Goal: Task Accomplishment & Management: Use online tool/utility

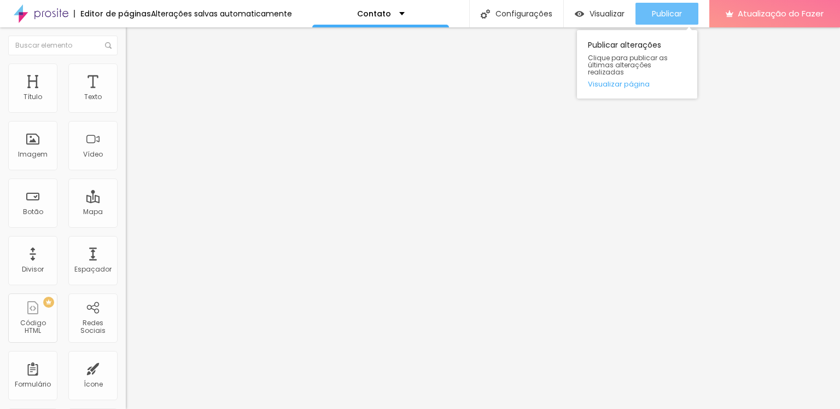
click at [669, 15] on font "Publicar" at bounding box center [667, 13] width 30 height 11
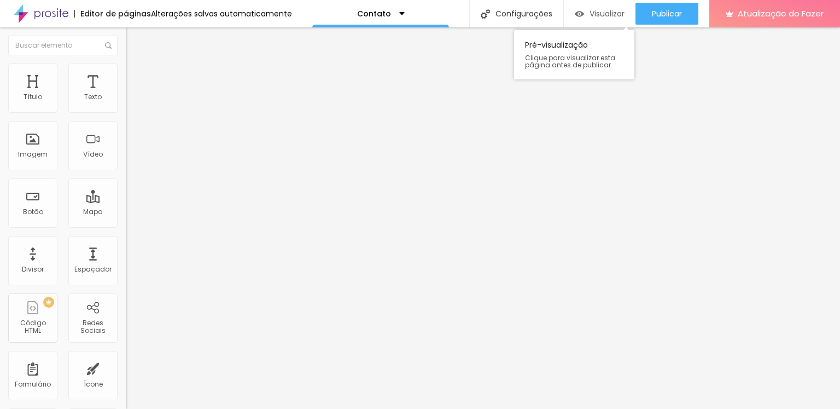
click at [606, 20] on div "Visualizar" at bounding box center [600, 14] width 50 height 22
click at [602, 18] on div "Visualizar" at bounding box center [600, 14] width 50 height 22
click at [142, 115] on font "Conectar" at bounding box center [161, 108] width 39 height 11
click at [597, 15] on font "Visualizar" at bounding box center [607, 13] width 35 height 11
click at [142, 115] on font "Conectar" at bounding box center [161, 108] width 39 height 11
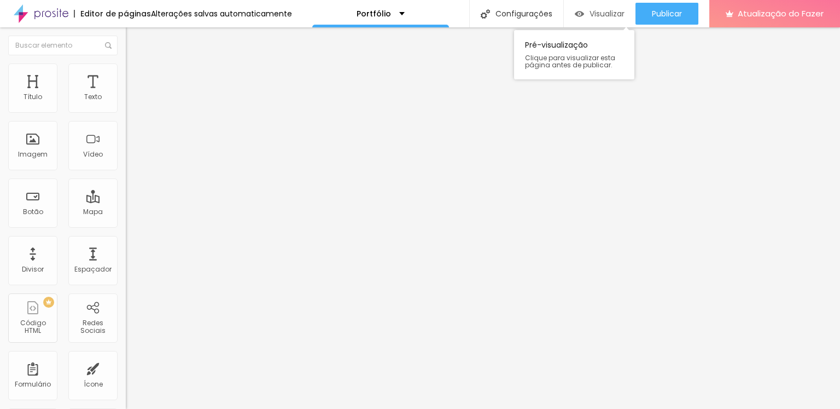
click at [591, 10] on font "Visualizar" at bounding box center [607, 13] width 35 height 11
click at [126, 297] on div "Editar nulo Conteúdo Estilo Avançado Texto ME CHAME NO WHATS Alinhamento Tamanh…" at bounding box center [189, 217] width 126 height 381
click at [610, 19] on div "Visualizar" at bounding box center [600, 14] width 50 height 22
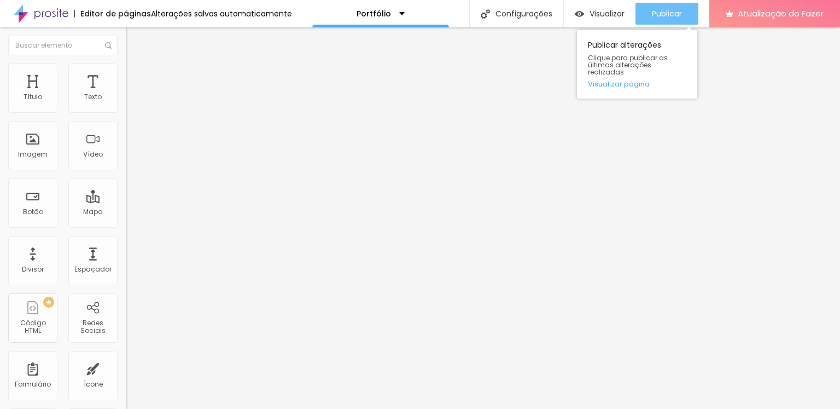
click at [657, 18] on font "Publicar" at bounding box center [667, 13] width 30 height 11
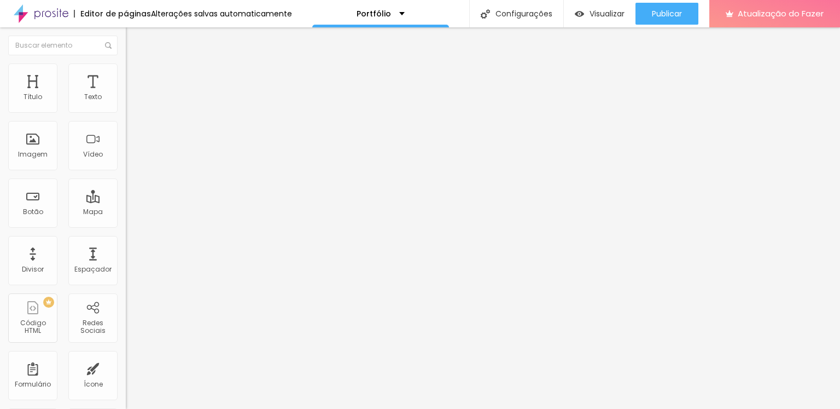
click at [126, 225] on input "https://" at bounding box center [191, 219] width 131 height 11
click at [126, 208] on div "URL https://" at bounding box center [189, 221] width 126 height 27
click at [126, 225] on input "https://" at bounding box center [191, 219] width 131 height 11
drag, startPoint x: 46, startPoint y: 228, endPoint x: 62, endPoint y: 301, distance: 75.0
click at [126, 301] on div "Editar nulo Conteúdo Estilo Avançado Texto ME CHAME NO WHATS Alinhamento Tamanh…" at bounding box center [189, 217] width 126 height 381
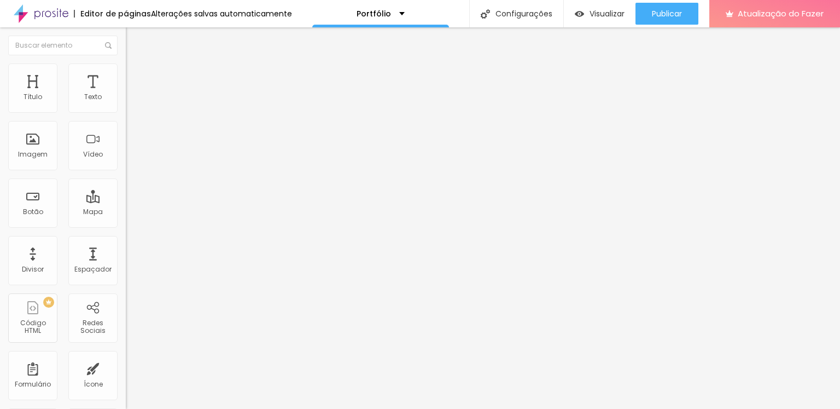
click at [126, 195] on div at bounding box center [189, 198] width 126 height 7
click at [126, 200] on font "Link" at bounding box center [132, 204] width 12 height 9
drag, startPoint x: 43, startPoint y: 226, endPoint x: 7, endPoint y: 224, distance: 36.2
click at [126, 224] on div "Texto ME CHAME NO WHATS Alinhamento Tamanho Normal Pequeno Normal Grande Link U…" at bounding box center [189, 164] width 126 height 159
paste input "wa.me/5511971253836"
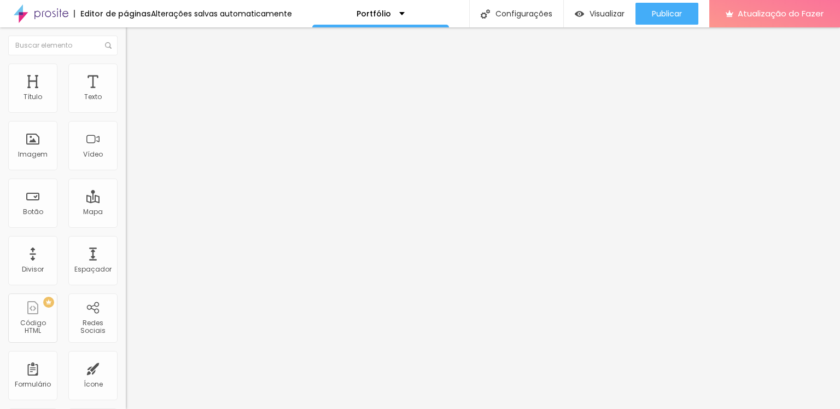
type input "https://wa.me/5511971253836"
click at [126, 239] on div at bounding box center [189, 239] width 126 height 0
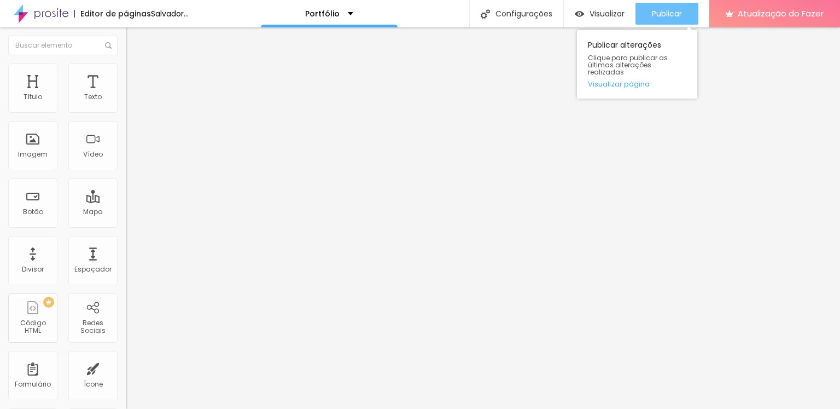
click at [664, 7] on div "Publicar" at bounding box center [667, 14] width 30 height 22
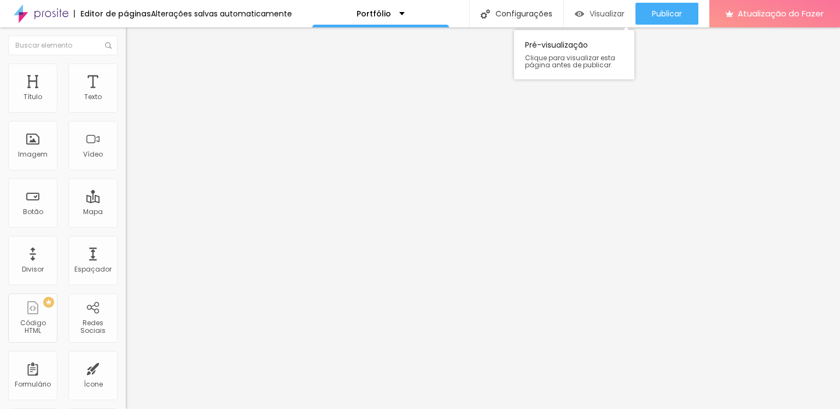
click at [602, 14] on font "Visualizar" at bounding box center [607, 13] width 35 height 11
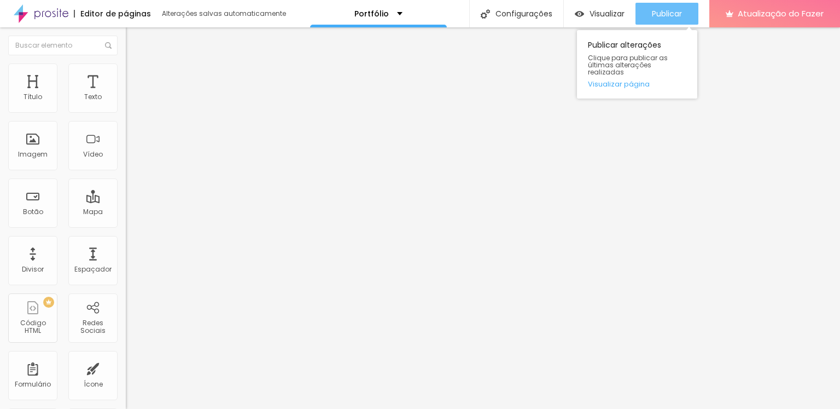
click at [656, 10] on font "Publicar" at bounding box center [667, 13] width 30 height 11
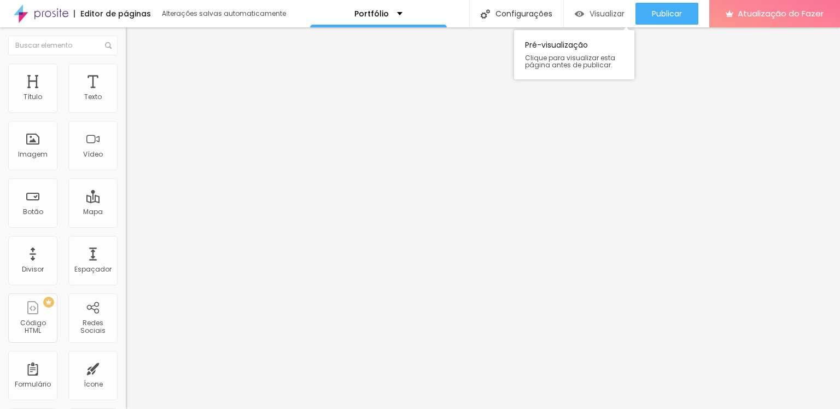
click at [602, 11] on font "Visualizar" at bounding box center [607, 13] width 35 height 11
click at [136, 74] on font "Estilo" at bounding box center [144, 70] width 17 height 9
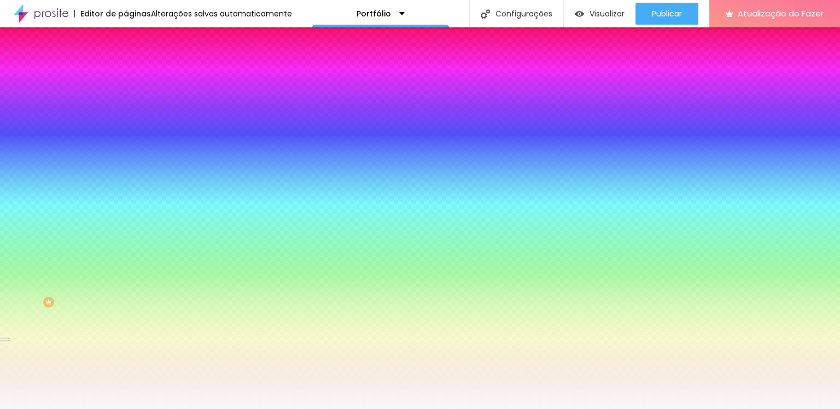
click at [132, 101] on font "Trocar imagem" at bounding box center [158, 95] width 53 height 9
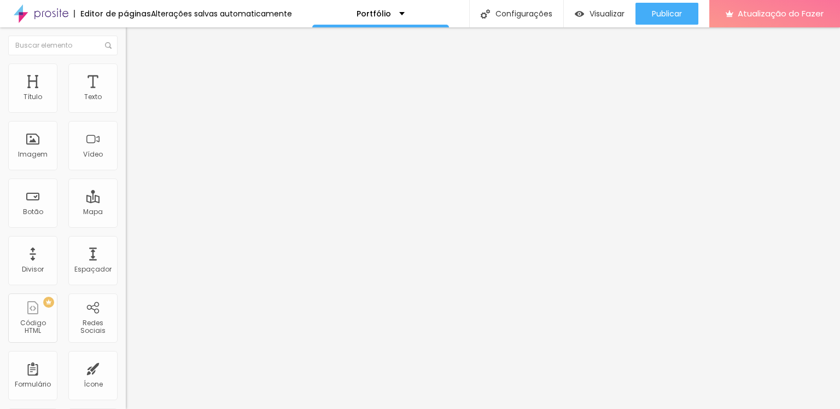
click at [126, 103] on input "ME CHAME NO WHATS" at bounding box center [191, 97] width 131 height 11
click at [126, 103] on input "ME CHAMA NO WHATS" at bounding box center [191, 97] width 131 height 11
type input "ME CHAMA NO WHATS!"
click at [136, 74] on font "Estilo" at bounding box center [144, 70] width 17 height 9
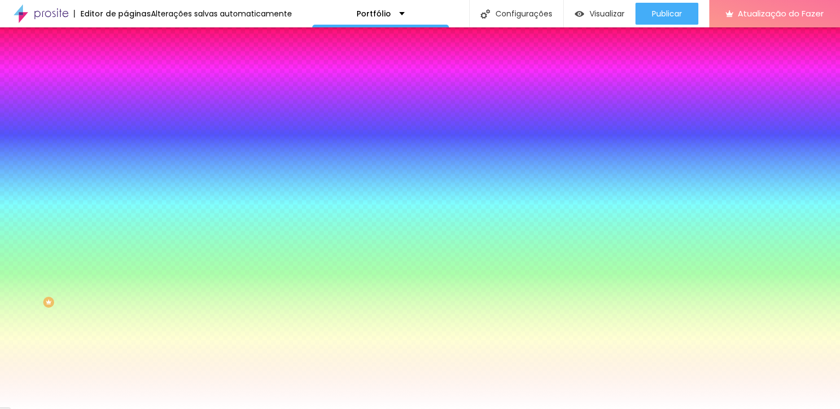
click at [126, 74] on li "Avançado" at bounding box center [189, 79] width 126 height 11
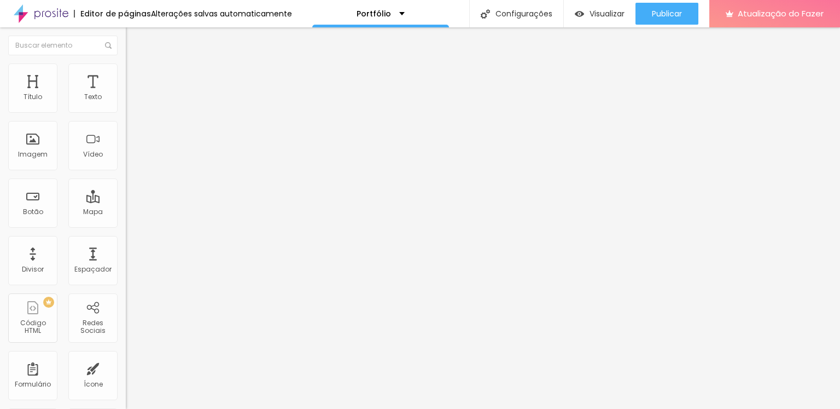
click at [126, 63] on li "Conteúdo" at bounding box center [189, 58] width 126 height 11
click at [134, 42] on img "button" at bounding box center [138, 40] width 9 height 9
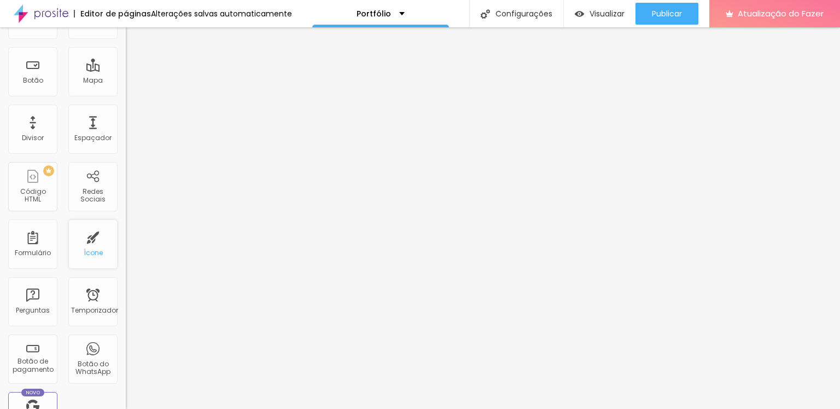
scroll to position [164, 0]
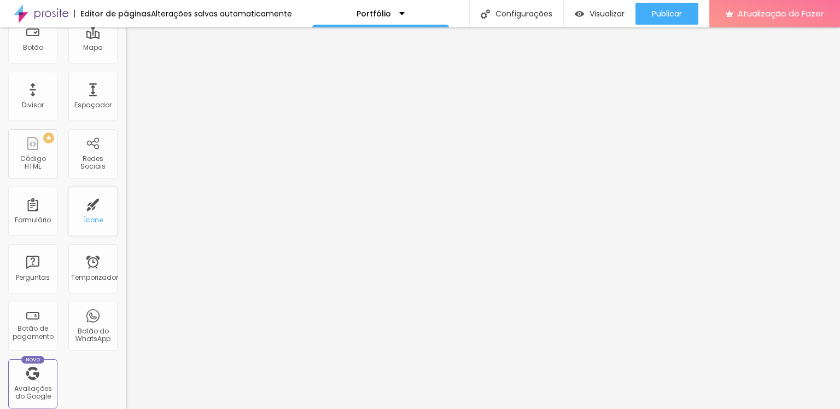
click at [83, 210] on div "Ícone" at bounding box center [92, 210] width 49 height 49
click at [79, 326] on font "Botão do WhatsApp" at bounding box center [92, 334] width 35 height 17
click at [88, 337] on font "Botão do WhatsApp" at bounding box center [92, 334] width 35 height 17
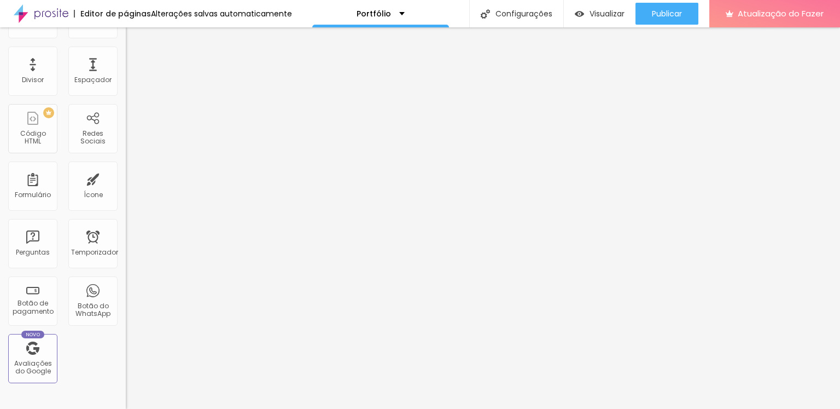
scroll to position [273, 0]
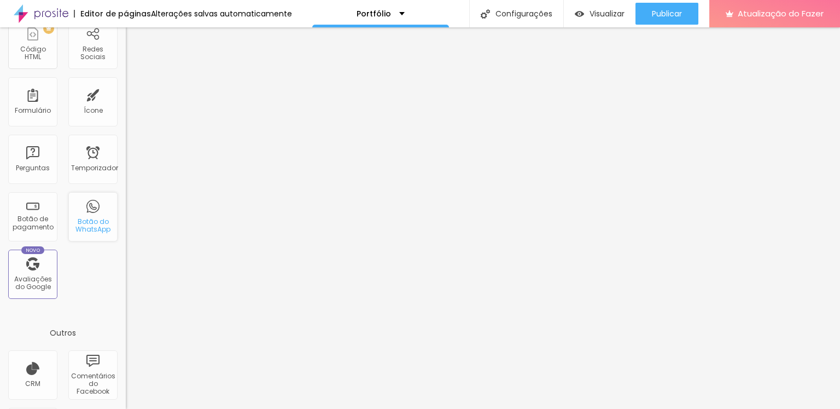
click at [81, 222] on font "Botão do WhatsApp" at bounding box center [92, 225] width 35 height 17
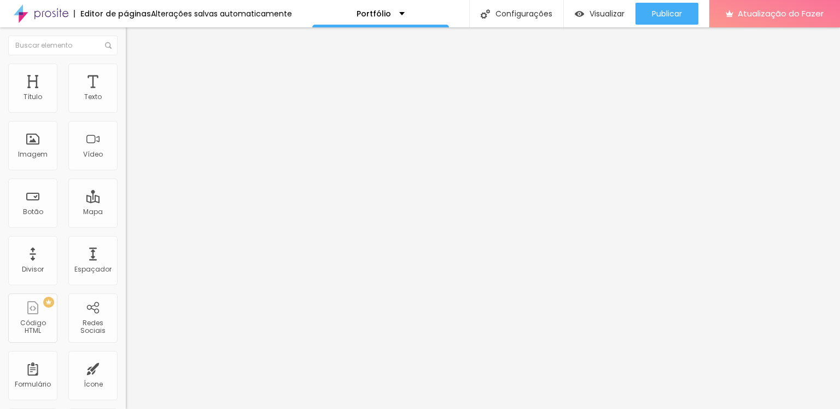
click at [136, 74] on font "Estilo" at bounding box center [144, 70] width 17 height 9
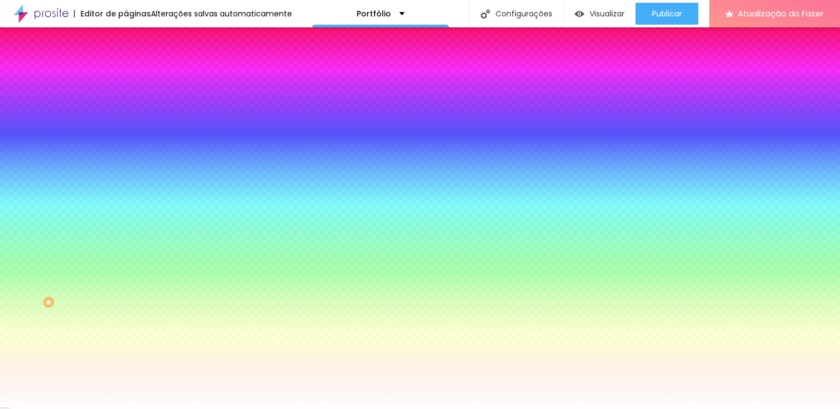
click at [126, 104] on div at bounding box center [189, 104] width 126 height 0
drag, startPoint x: 69, startPoint y: 136, endPoint x: 113, endPoint y: 191, distance: 70.5
click at [126, 115] on div at bounding box center [189, 115] width 126 height 0
click at [387, 259] on div at bounding box center [388, 260] width 2 height 2
click at [79, 131] on div at bounding box center [420, 204] width 840 height 409
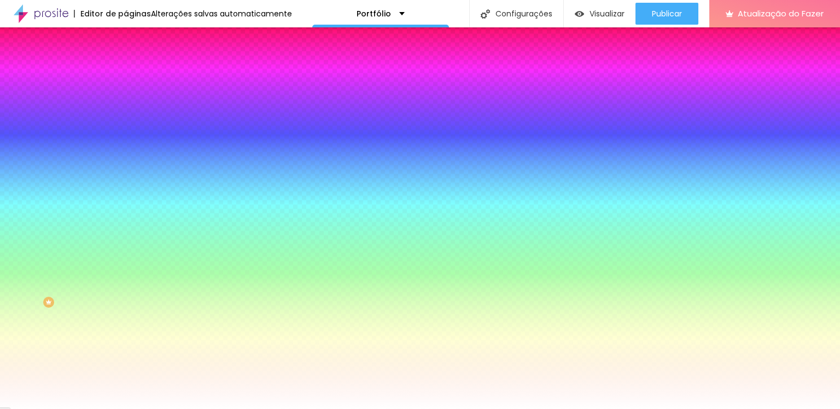
click at [79, 151] on div at bounding box center [420, 204] width 840 height 409
click at [733, 144] on div at bounding box center [734, 143] width 2 height 2
click at [126, 353] on div "Cor de fundo Voltar ao padrão #FFFFFF Cor do texto Voltar ao padrão #FFFFFF Bor…" at bounding box center [189, 398] width 126 height 90
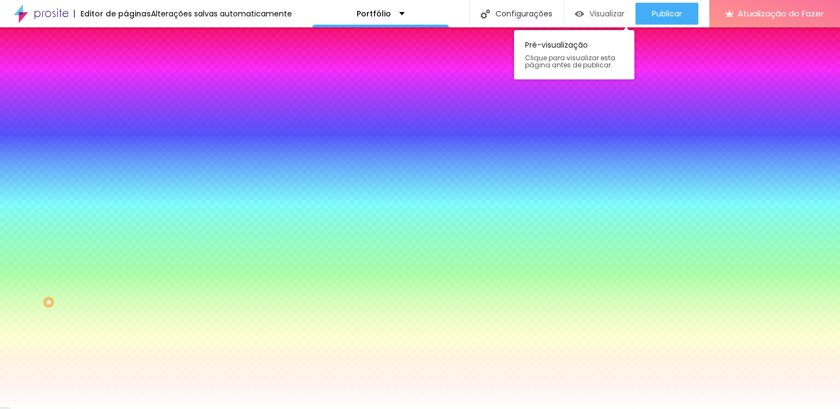
click at [601, 18] on font "Visualizar" at bounding box center [607, 13] width 35 height 11
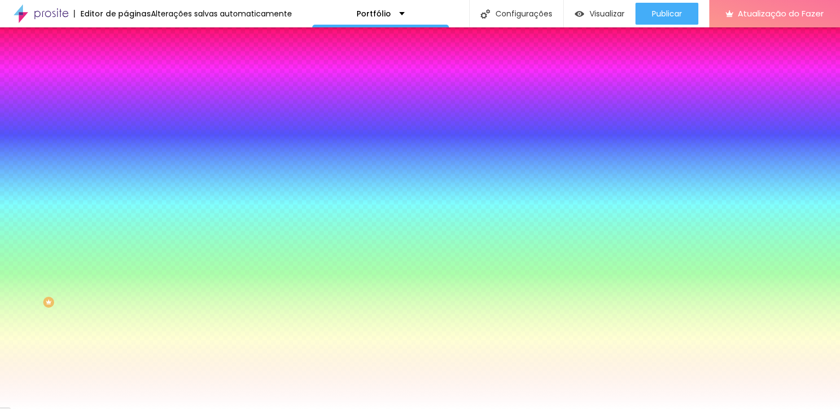
click at [126, 104] on div at bounding box center [189, 104] width 126 height 0
drag, startPoint x: 76, startPoint y: 153, endPoint x: 10, endPoint y: 102, distance: 83.5
click at [126, 102] on div "Cor de fundo Voltar ao padrão #FFFFFF" at bounding box center [189, 100] width 126 height 30
click at [126, 104] on div at bounding box center [189, 104] width 126 height 0
click at [126, 320] on div "Editar nulo Conteúdo Estilo Avançado Cor de fundo Voltar ao padrão #FFFFFF Tipo…" at bounding box center [189, 217] width 126 height 381
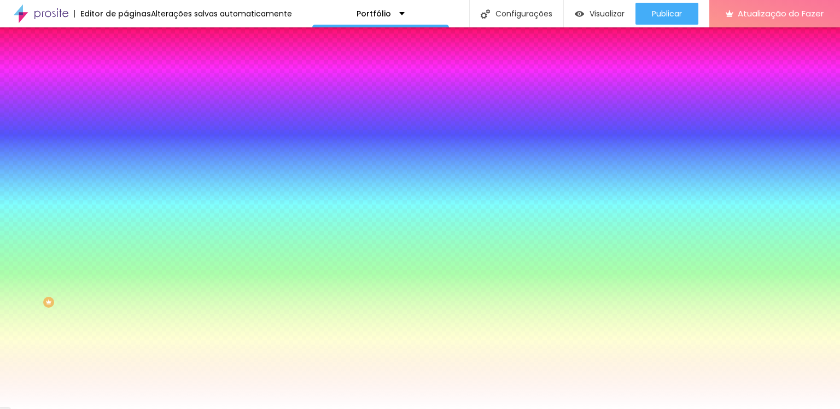
click at [126, 104] on div at bounding box center [189, 104] width 126 height 0
drag, startPoint x: 77, startPoint y: 135, endPoint x: 1, endPoint y: 253, distance: 140.2
click at [126, 253] on div "Cor de fundo Voltar ao padrão #000000 Tipografia Voltar ao padrão Borda Voltar …" at bounding box center [189, 264] width 126 height 358
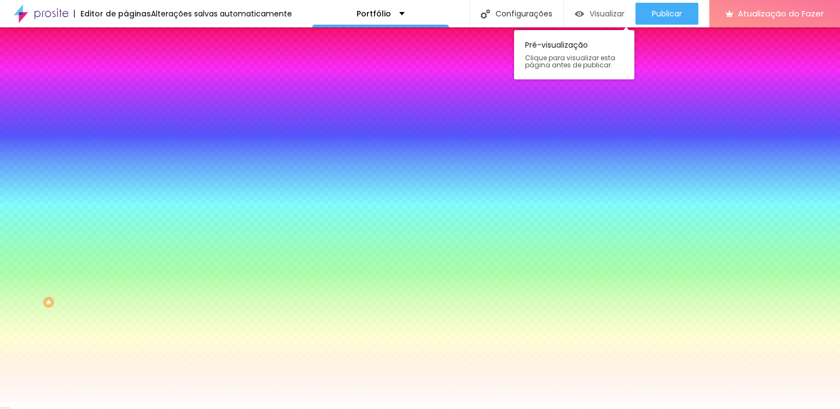
click at [619, 15] on font "Visualizar" at bounding box center [607, 13] width 35 height 11
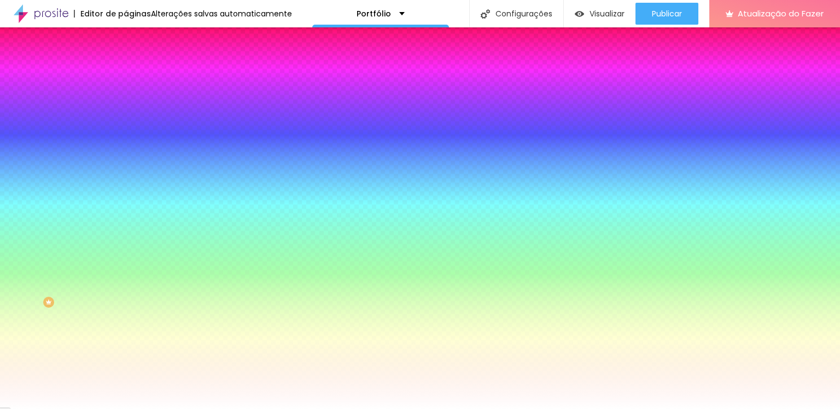
click at [126, 104] on div at bounding box center [189, 104] width 126 height 0
drag, startPoint x: 94, startPoint y: 171, endPoint x: 98, endPoint y: 199, distance: 28.2
click at [98, 199] on div at bounding box center [420, 204] width 840 height 409
type input "#000000"
drag, startPoint x: 40, startPoint y: 162, endPoint x: 87, endPoint y: 228, distance: 80.7
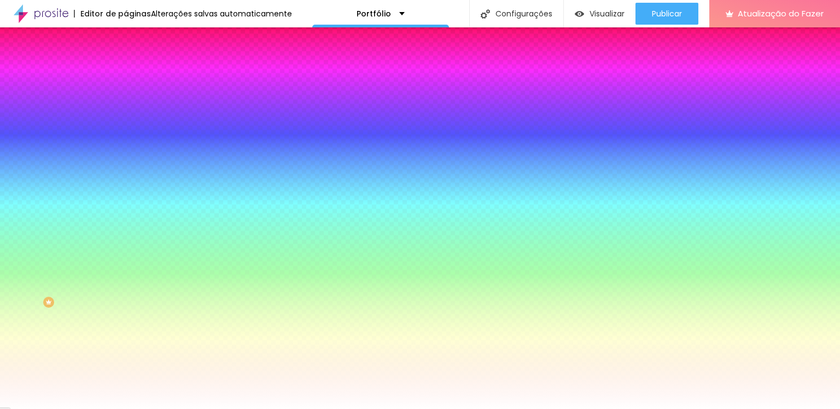
click at [126, 228] on div "Cor de fundo Voltar ao padrão #000000 Tipografia Voltar ao padrão Borda Voltar …" at bounding box center [189, 264] width 126 height 358
click at [126, 330] on div "Editar nulo Conteúdo Estilo Avançado Cor de fundo Voltar ao padrão #000000 Tipo…" at bounding box center [189, 217] width 126 height 381
click at [126, 62] on img at bounding box center [131, 58] width 10 height 10
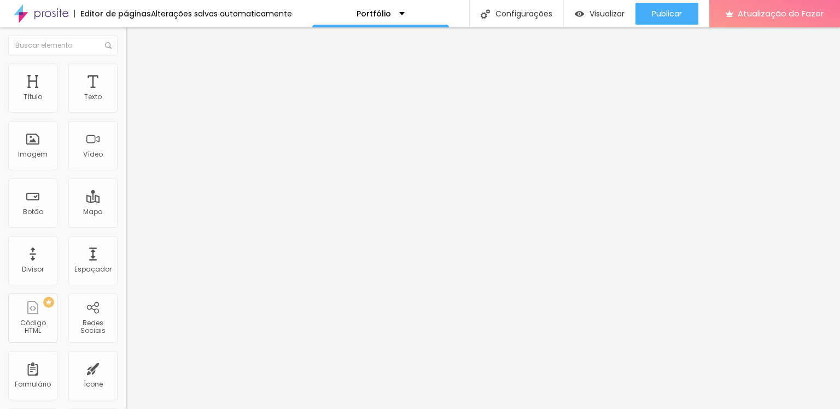
drag, startPoint x: 99, startPoint y: 121, endPoint x: 0, endPoint y: 116, distance: 99.1
click at [126, 116] on div "Texto ME CHAMA NO WHATS! Alinhamento Tamanho Normal Pequeno Normal Grande Link …" at bounding box center [189, 168] width 126 height 166
click at [126, 92] on div "Texto" at bounding box center [189, 88] width 126 height 7
click at [126, 171] on span "Normal" at bounding box center [138, 167] width 25 height 9
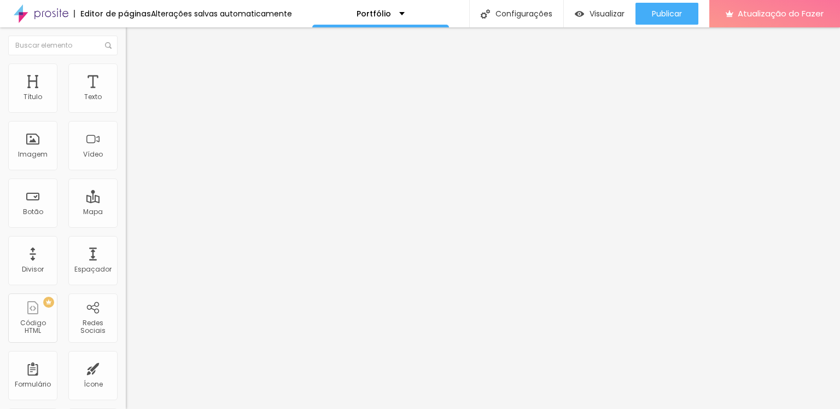
click at [126, 62] on img at bounding box center [131, 58] width 10 height 10
click at [136, 75] on font "Estilo" at bounding box center [144, 70] width 17 height 9
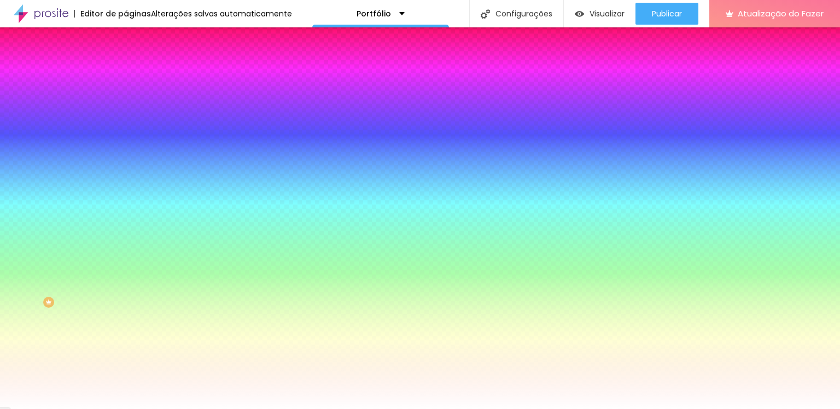
click at [130, 141] on icon "button" at bounding box center [131, 142] width 2 height 2
click at [231, 325] on div at bounding box center [420, 204] width 840 height 409
click at [232, 317] on div at bounding box center [420, 204] width 840 height 409
drag, startPoint x: 232, startPoint y: 317, endPoint x: 232, endPoint y: 328, distance: 10.4
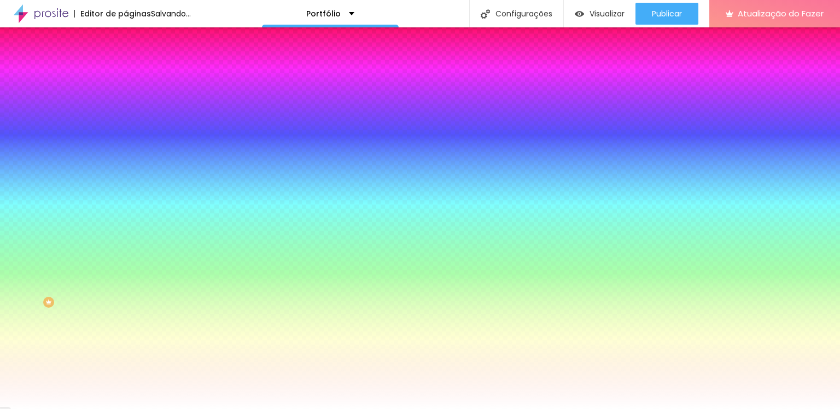
click at [232, 328] on div at bounding box center [420, 204] width 840 height 409
drag, startPoint x: 205, startPoint y: 296, endPoint x: 212, endPoint y: 281, distance: 16.2
click at [212, 281] on div at bounding box center [420, 204] width 840 height 409
click at [205, 287] on div at bounding box center [420, 204] width 840 height 409
type input "#1AB91A"
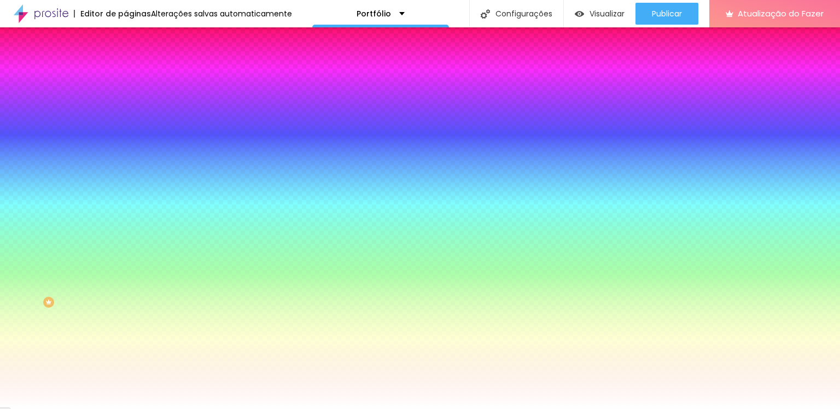
drag, startPoint x: 206, startPoint y: 295, endPoint x: 215, endPoint y: 294, distance: 9.4
click at [215, 294] on div at bounding box center [420, 204] width 840 height 409
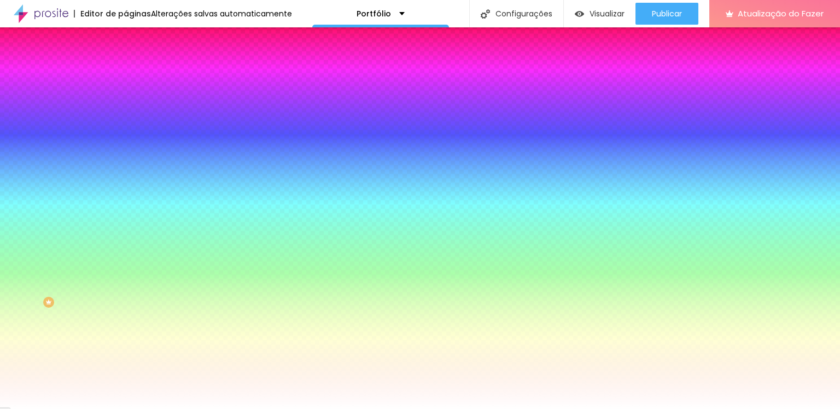
select select "Amaranth"
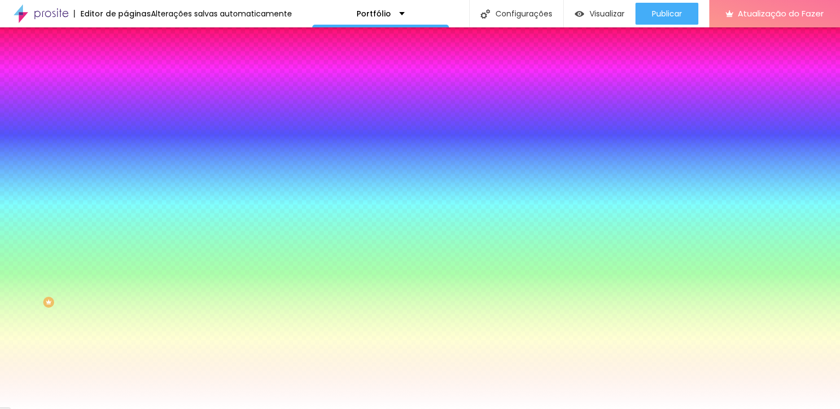
click at [214, 408] on div at bounding box center [420, 409] width 840 height 0
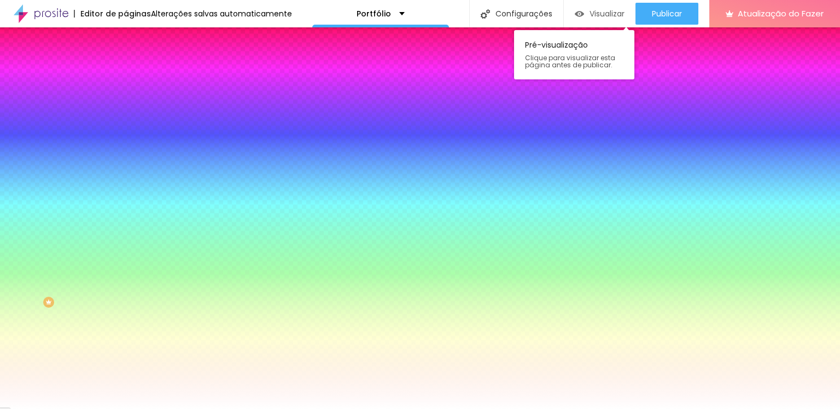
click at [584, 13] on div "Visualizar" at bounding box center [600, 13] width 50 height 9
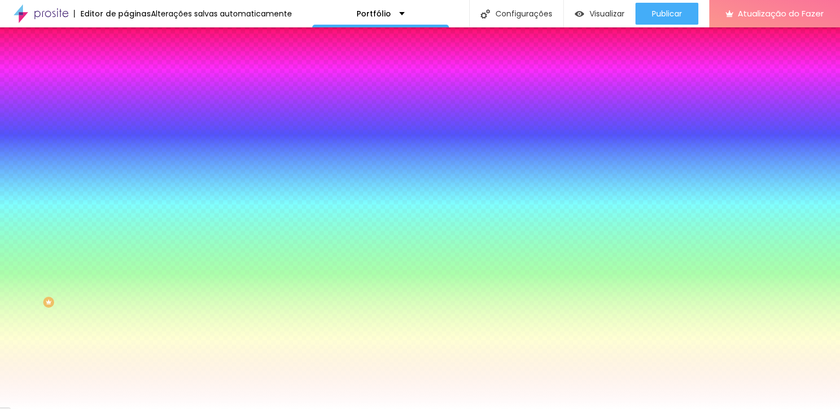
click at [126, 93] on font "Cor de fundo" at bounding box center [148, 88] width 44 height 9
click at [126, 63] on li "Conteúdo" at bounding box center [189, 58] width 126 height 11
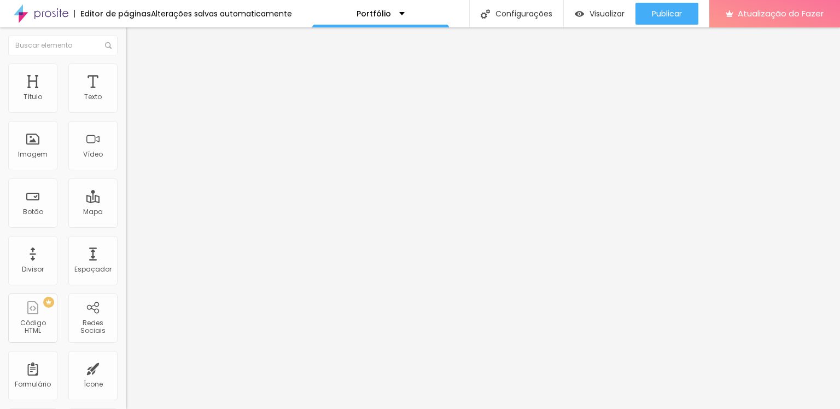
click at [126, 73] on li "Estilo" at bounding box center [189, 68] width 126 height 11
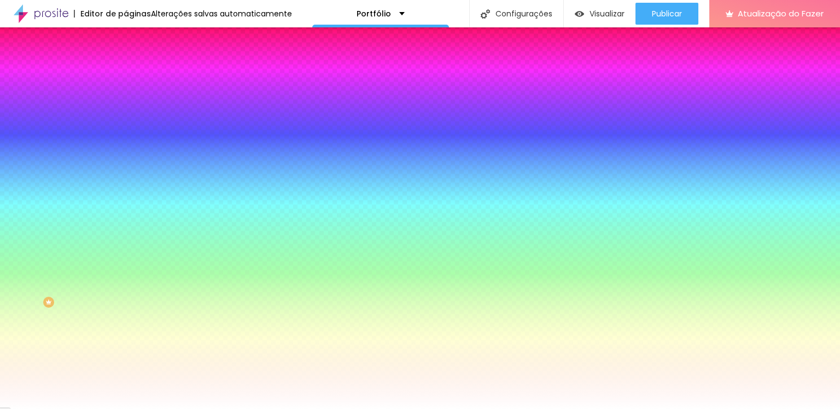
click at [130, 101] on icon "button" at bounding box center [134, 98] width 8 height 8
click at [126, 93] on font "Cor de fundo" at bounding box center [148, 88] width 44 height 9
click at [126, 104] on div at bounding box center [189, 104] width 126 height 0
type input "#FFFFFF"
drag, startPoint x: 41, startPoint y: 135, endPoint x: 37, endPoint y: 116, distance: 19.5
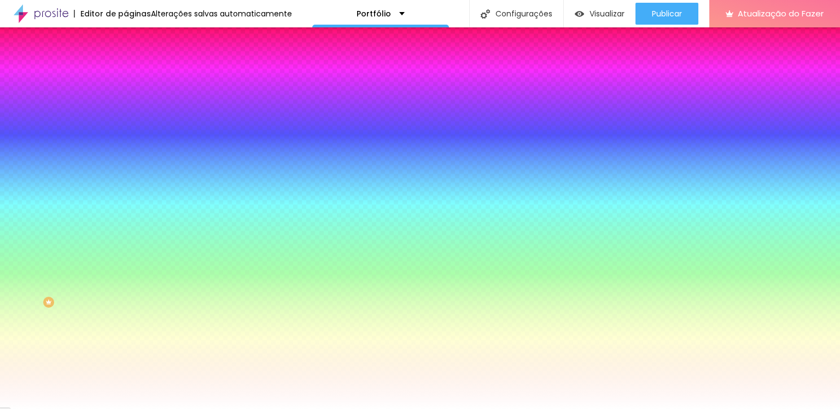
click at [126, 108] on div "Cor de fundo Voltar ao padrão #FFFFFF" at bounding box center [189, 100] width 126 height 30
click at [126, 104] on div at bounding box center [189, 104] width 126 height 0
click at [113, 137] on div at bounding box center [420, 204] width 840 height 409
drag, startPoint x: 110, startPoint y: 137, endPoint x: 101, endPoint y: 135, distance: 10.0
click at [126, 115] on div at bounding box center [189, 115] width 126 height 0
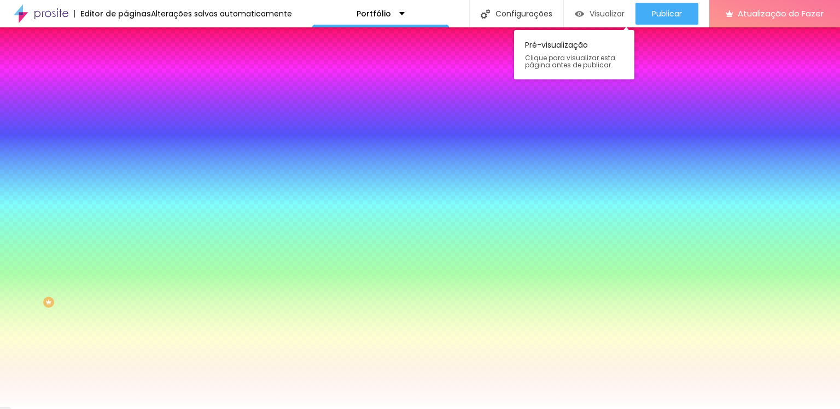
click at [586, 9] on div "Visualizar" at bounding box center [600, 13] width 50 height 9
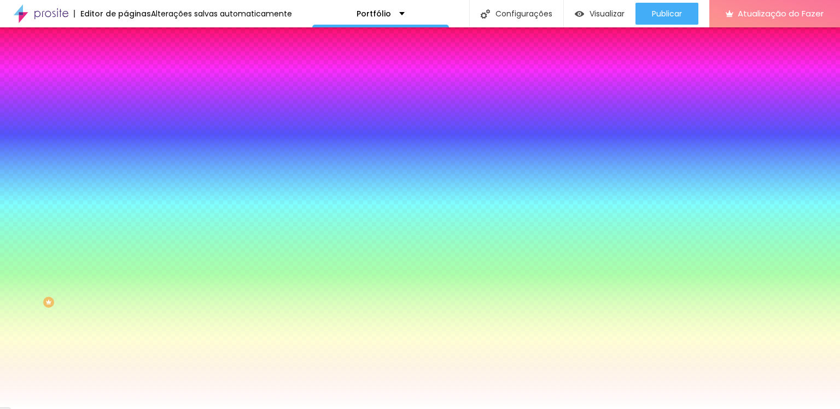
click at [126, 165] on button "button" at bounding box center [133, 170] width 15 height 11
click at [200, 273] on div at bounding box center [420, 204] width 840 height 409
type input "#000000"
drag, startPoint x: 183, startPoint y: 282, endPoint x: 147, endPoint y: 365, distance: 90.8
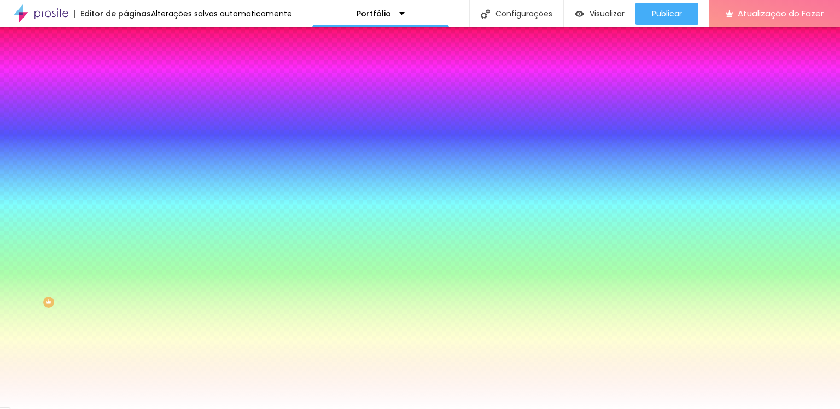
click at [147, 365] on body "Editor de páginas Alterações salvas automaticamente Portfólio Configurações Con…" at bounding box center [420, 204] width 840 height 409
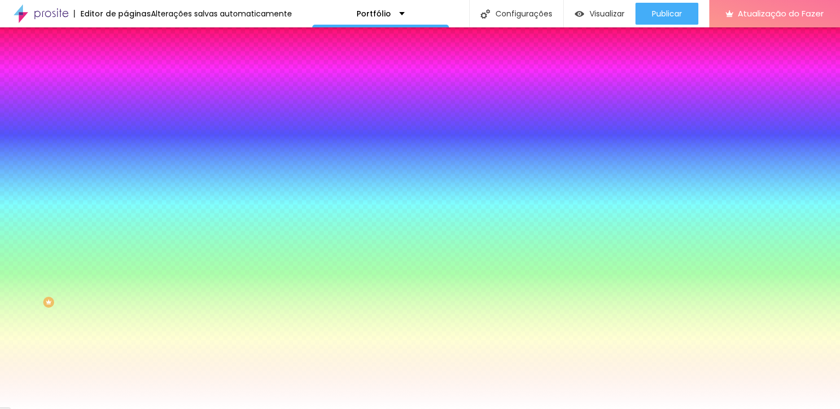
drag, startPoint x: 118, startPoint y: 230, endPoint x: 130, endPoint y: 231, distance: 12.6
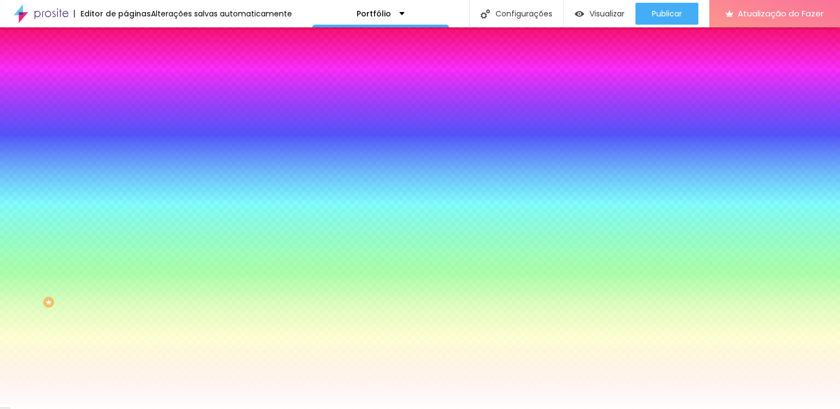
type input "1"
type input "2"
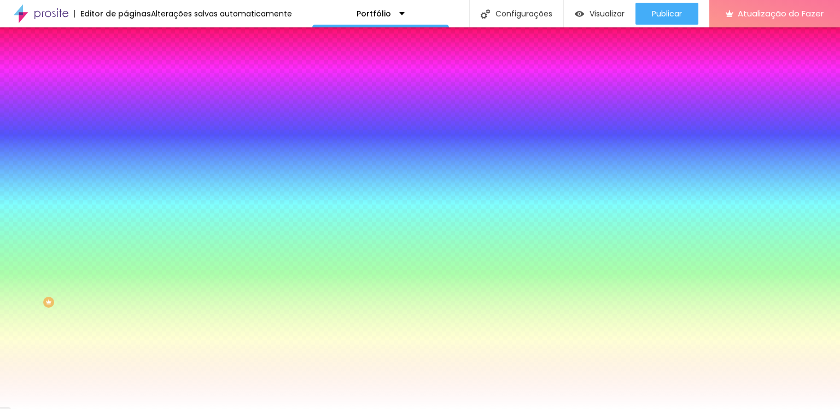
type input "3"
type input "5"
type input "6"
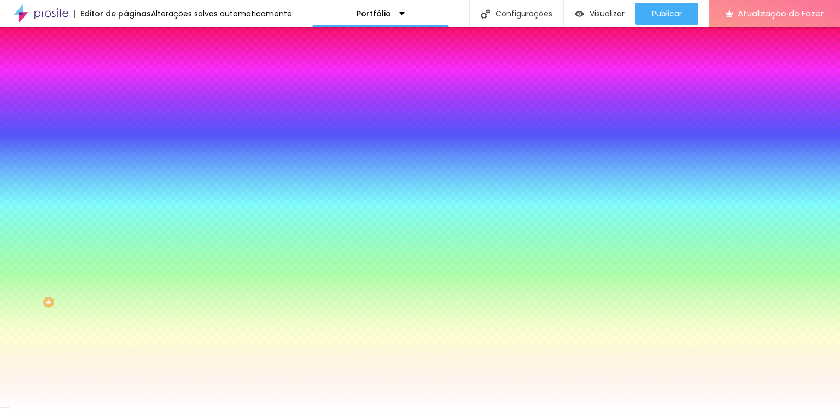
type input "6"
type input "7"
type input "8"
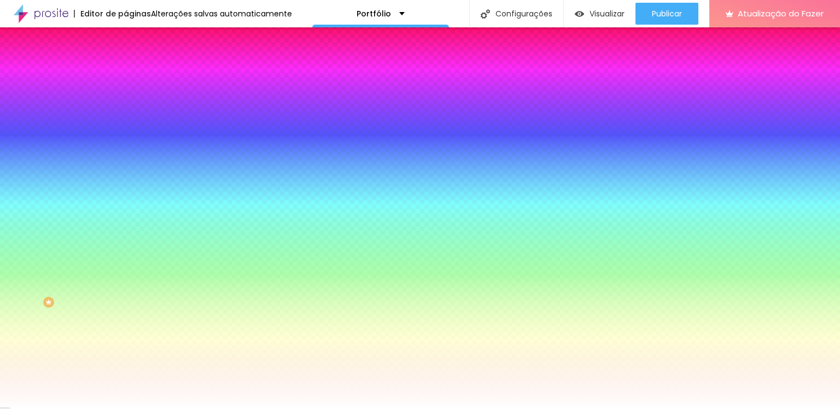
type input "9"
type input "10"
type input "11"
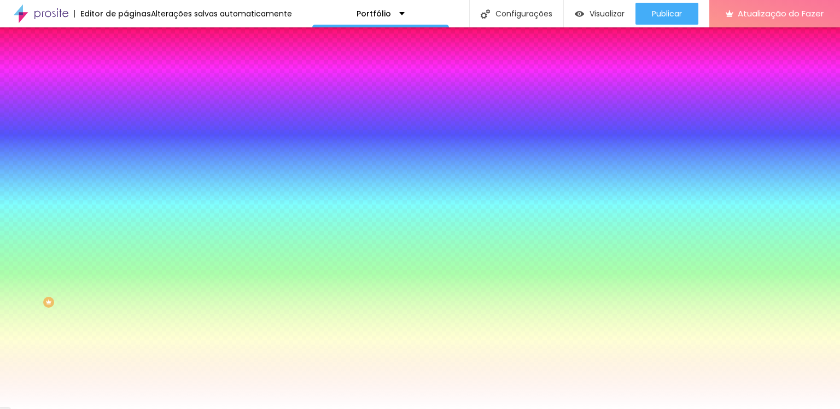
type input "11"
type input "12"
drag, startPoint x: 119, startPoint y: 201, endPoint x: 169, endPoint y: 202, distance: 50.3
type input "12"
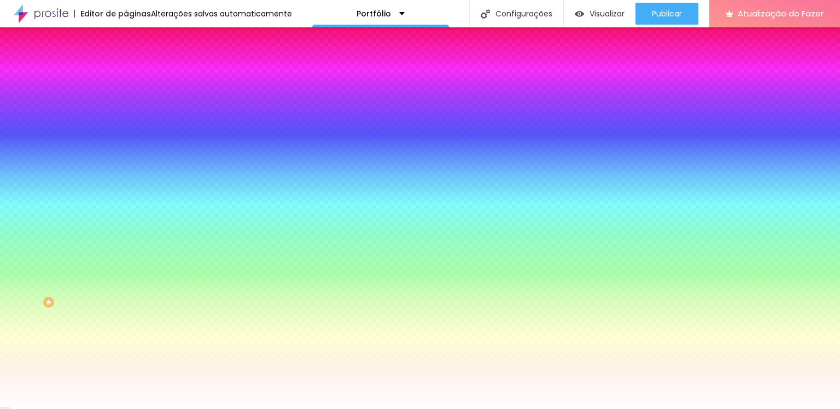
type input "13"
type input "14"
type input "16"
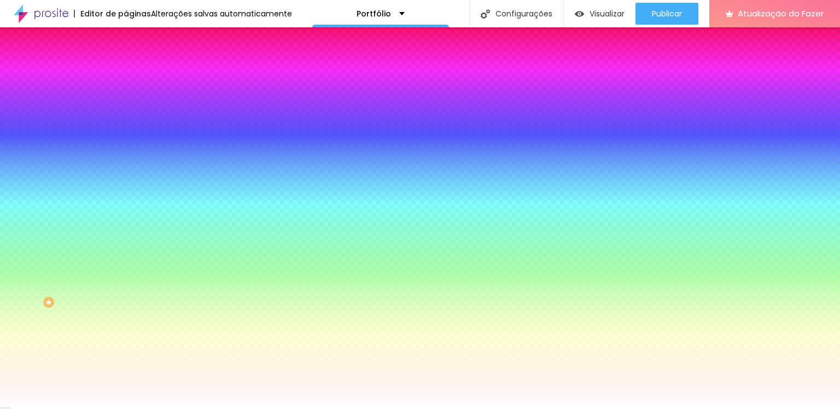
type input "16"
type input "17"
type input "19"
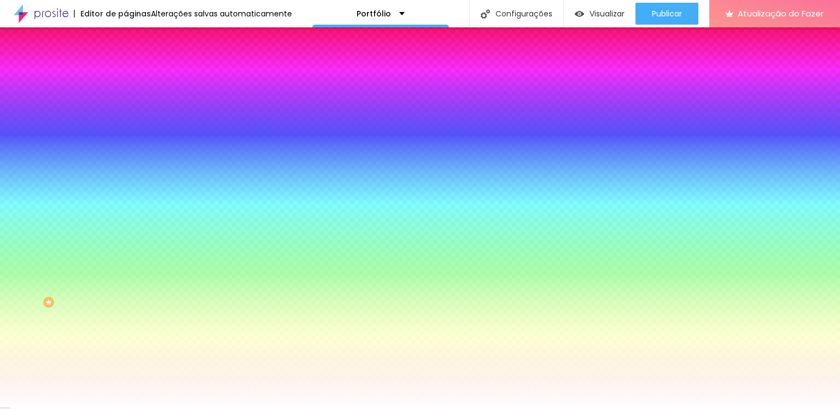
type input "22"
type input "23"
type input "24"
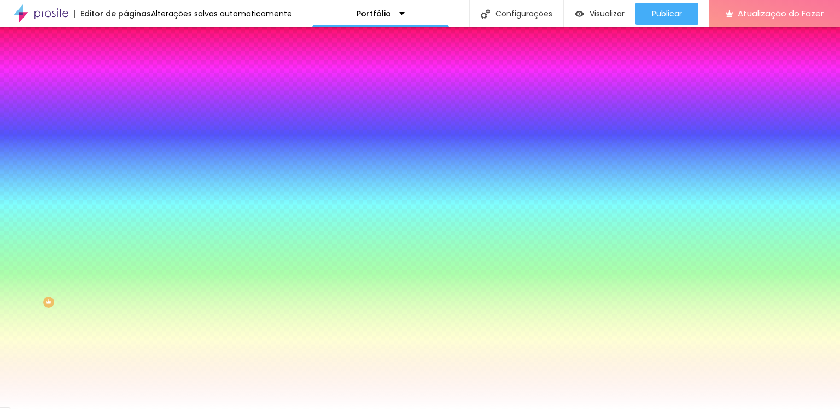
type input "24"
type input "25"
type input "26"
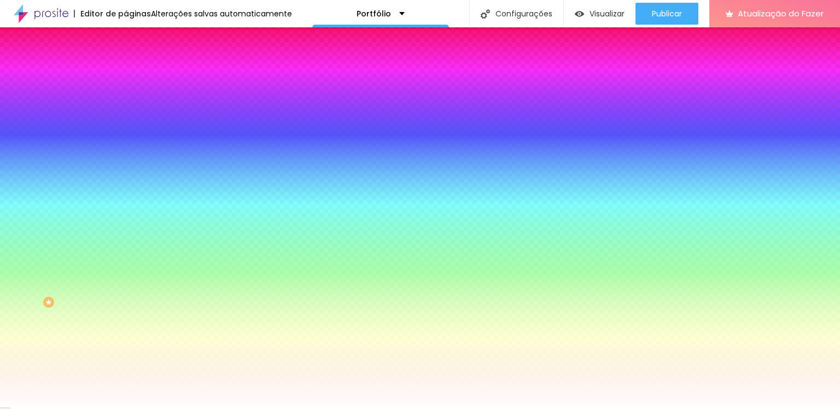
type input "27"
type input "28"
type input "29"
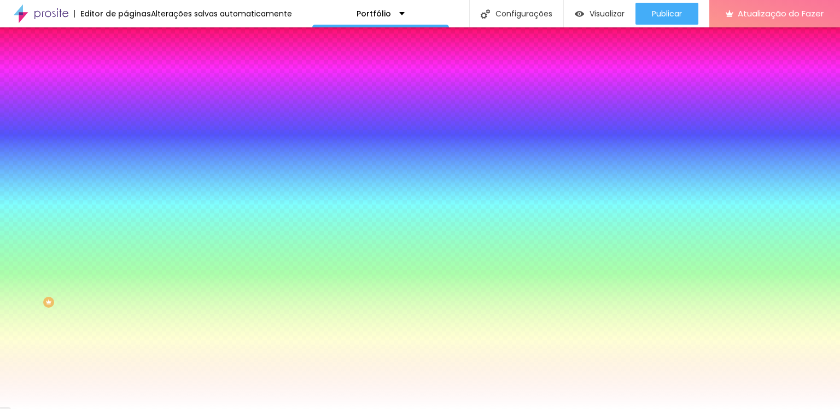
type input "29"
type input "30"
type input "29"
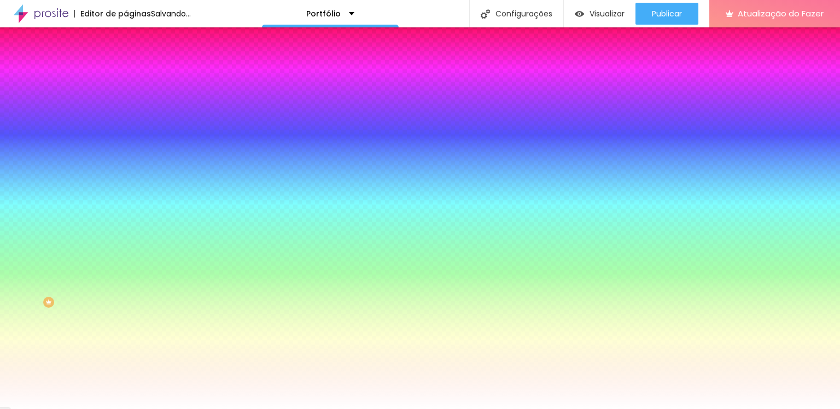
type input "24"
type input "15"
type input "13"
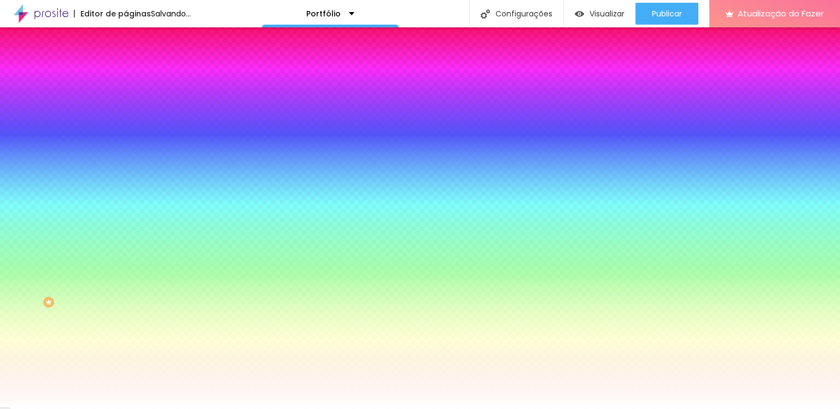
type input "13"
type input "12"
type input "11"
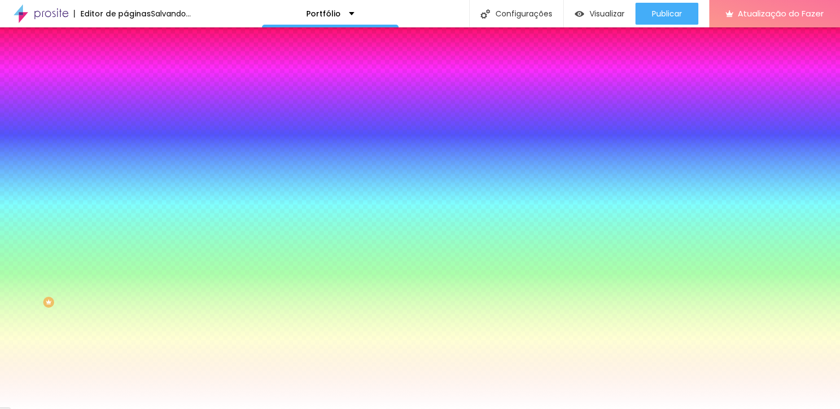
type input "10"
type input "9"
type input "8"
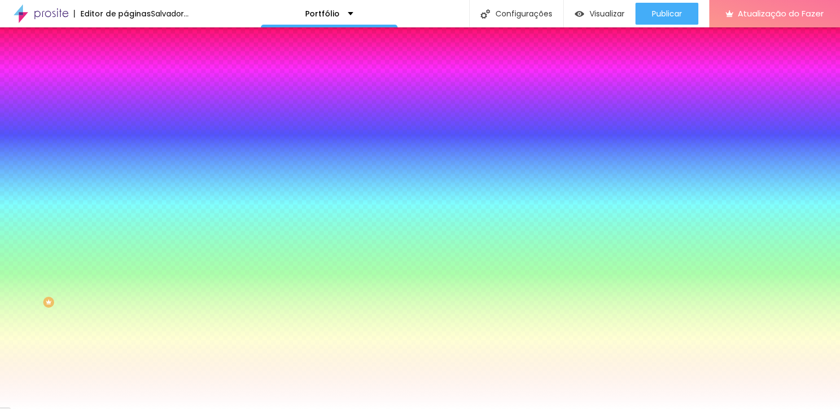
type input "8"
type input "7"
type input "6"
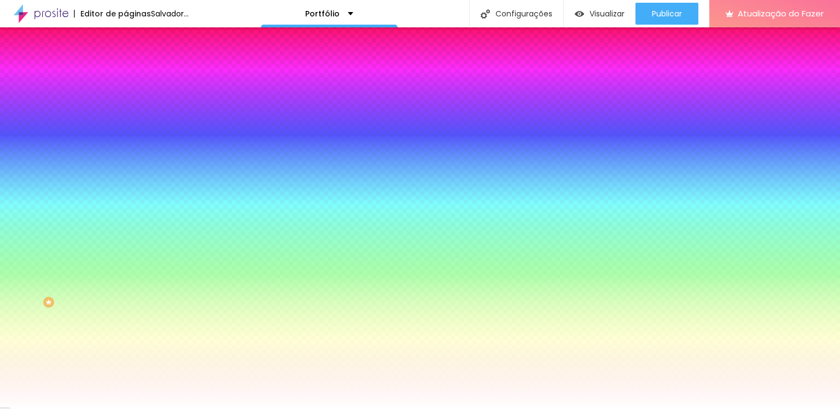
type input "5"
type input "6"
type input "8"
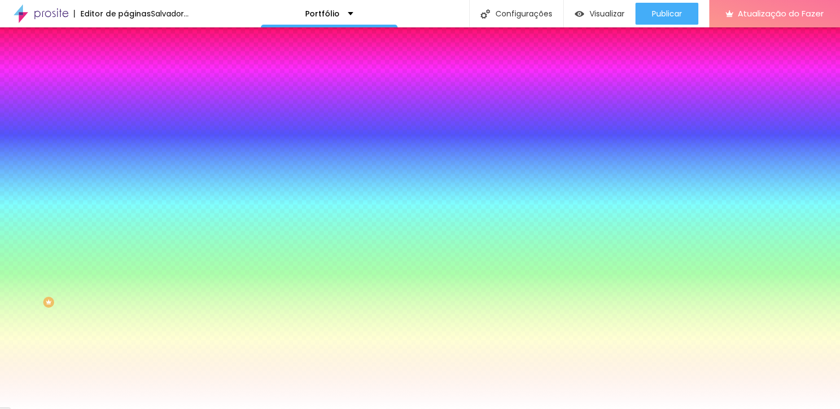
type input "8"
type input "9"
type input "10"
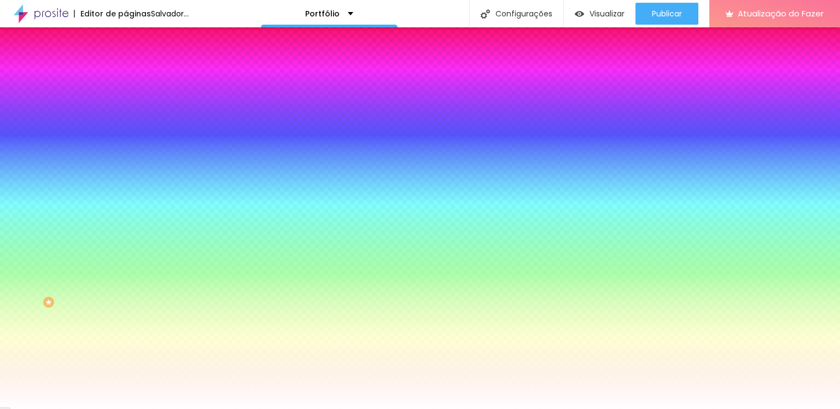
type input "11"
type input "12"
type input "13"
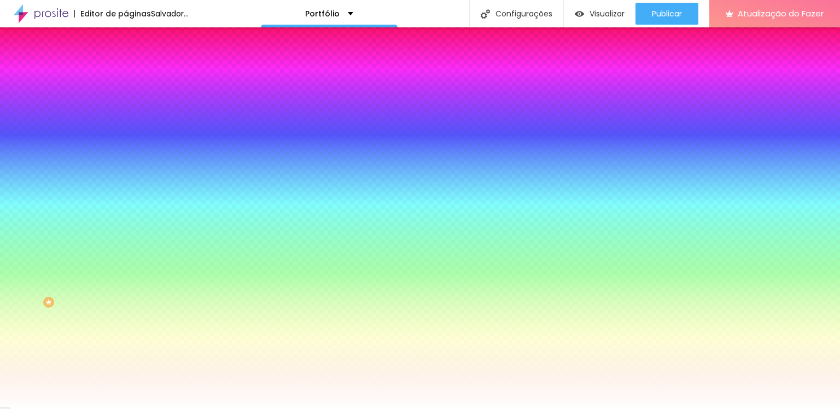
type input "13"
type input "15"
type input "16"
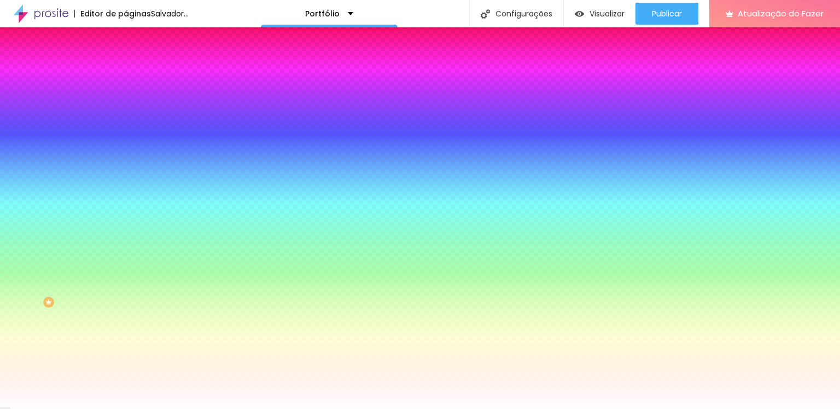
type input "18"
type input "20"
type input "23"
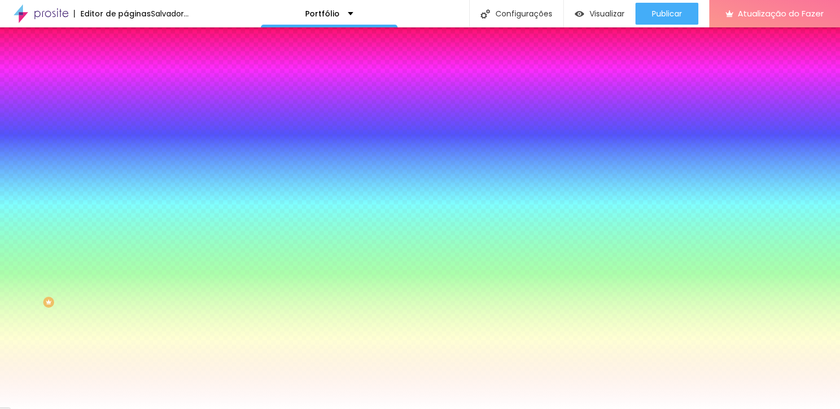
type input "23"
type input "24"
type input "25"
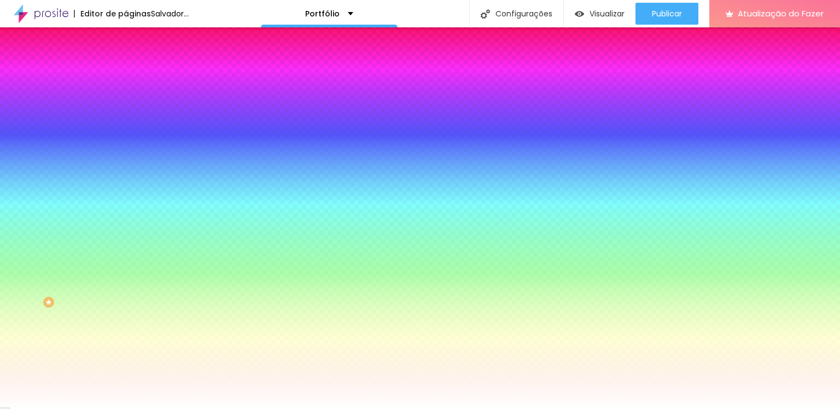
type input "27"
type input "28"
type input "30"
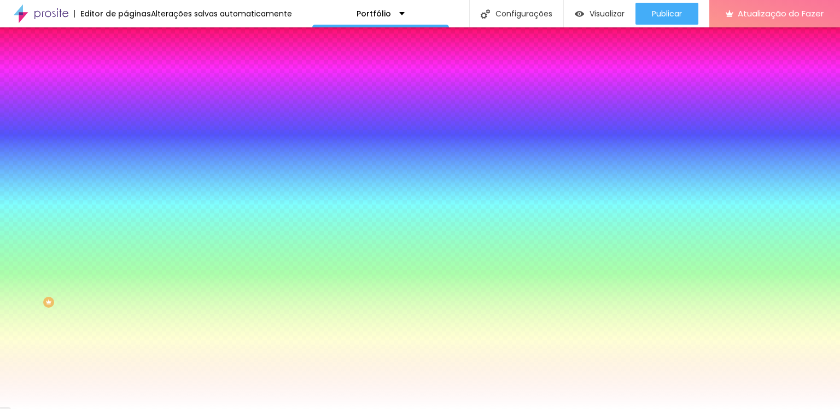
drag, startPoint x: 168, startPoint y: 202, endPoint x: 264, endPoint y: 213, distance: 96.3
type input "30"
type input "1"
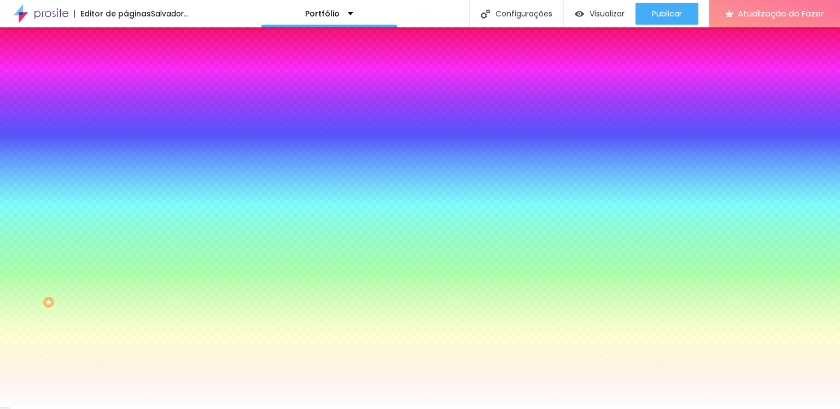
type input "0"
type input "1"
type input "2"
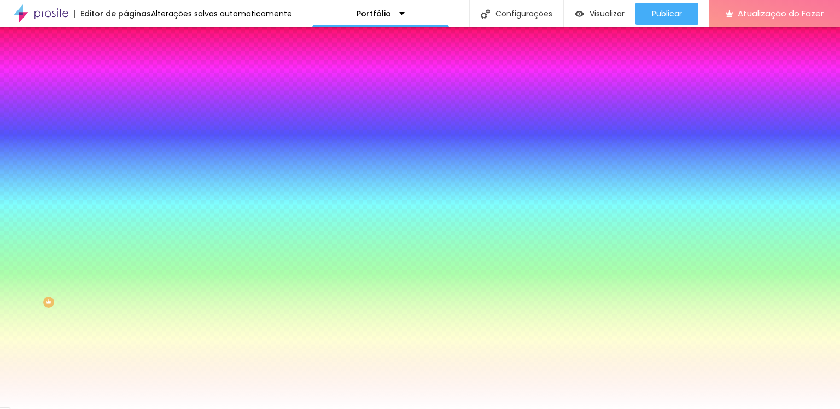
type input "2"
type input "1"
type input "2"
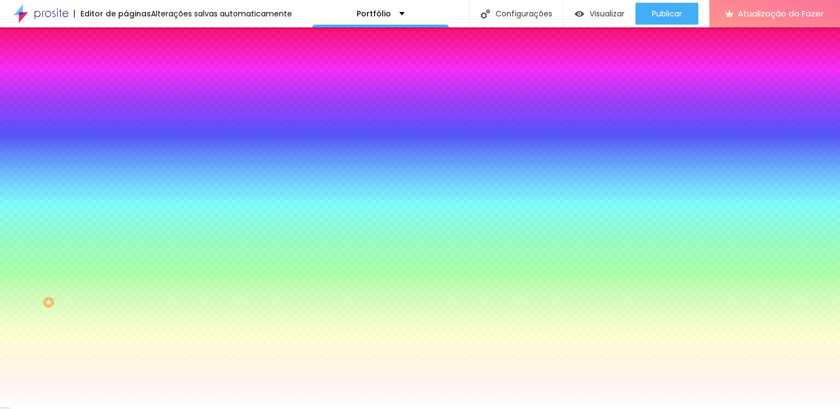
type input "1"
type input "2"
drag, startPoint x: 119, startPoint y: 230, endPoint x: 165, endPoint y: 231, distance: 45.9
type input "2"
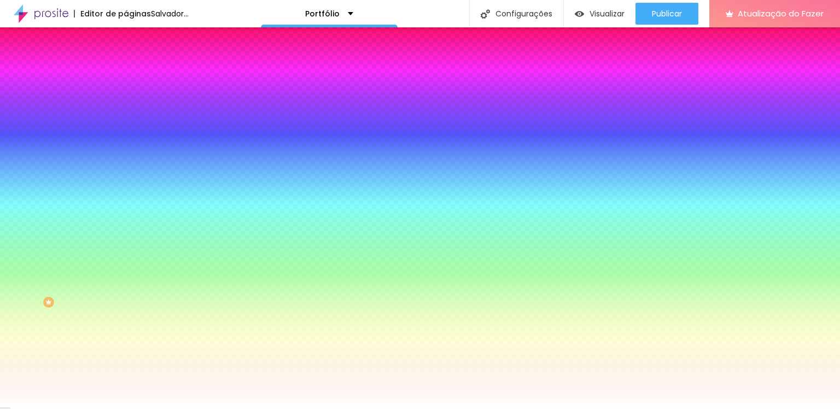
click at [604, 408] on div at bounding box center [420, 409] width 840 height 0
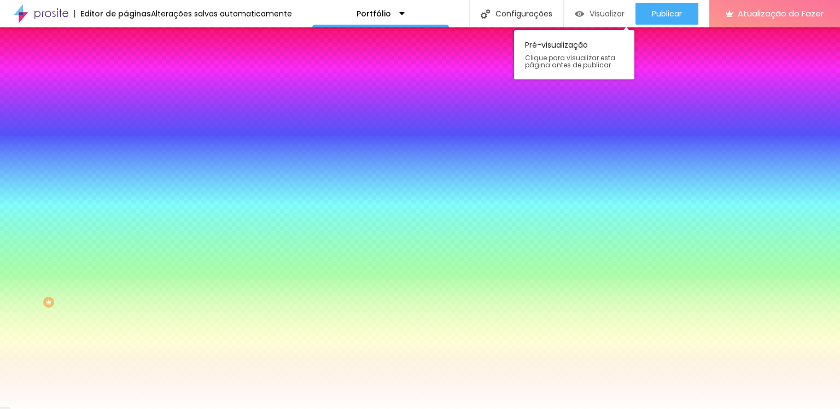
click at [593, 13] on font "Visualizar" at bounding box center [607, 13] width 35 height 11
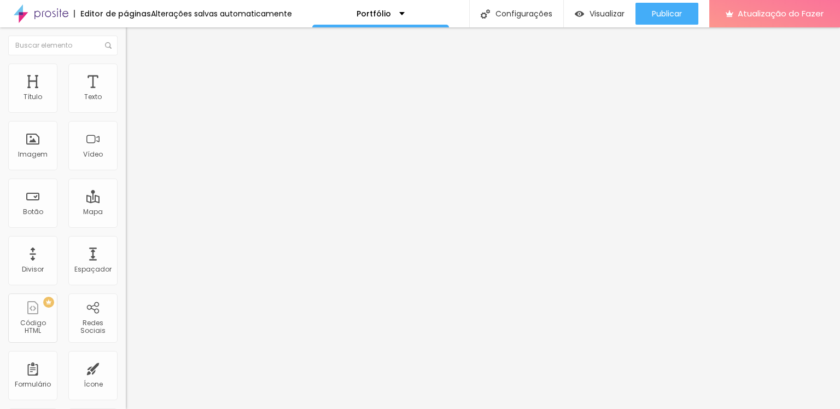
type input "99"
type input "87"
type input "85"
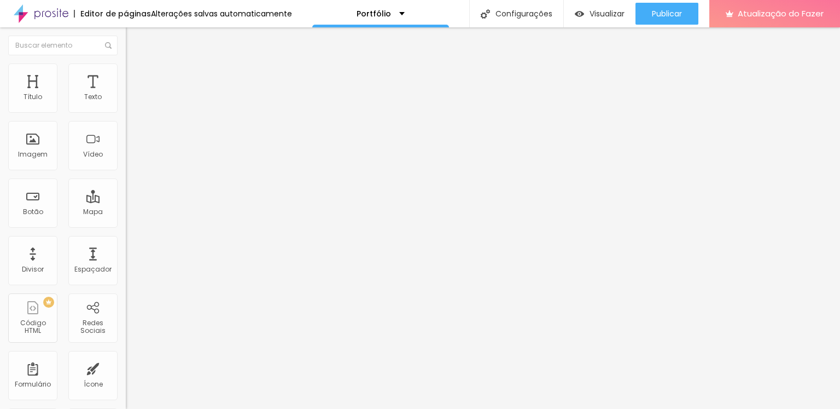
type input "85"
type input "83"
type input "84"
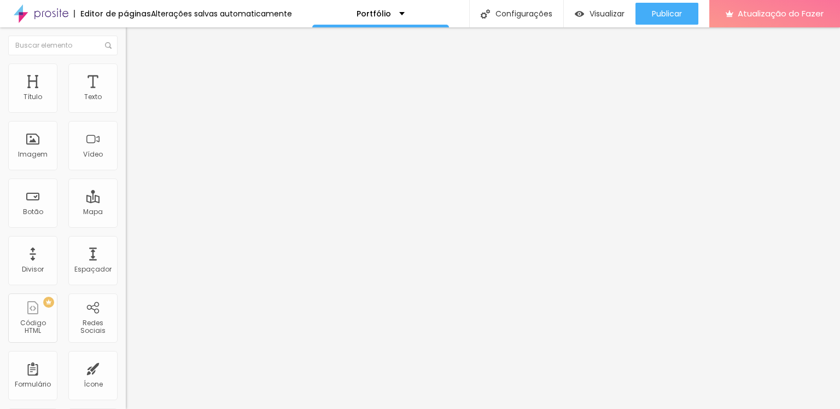
type input "85"
type input "88"
type input "89"
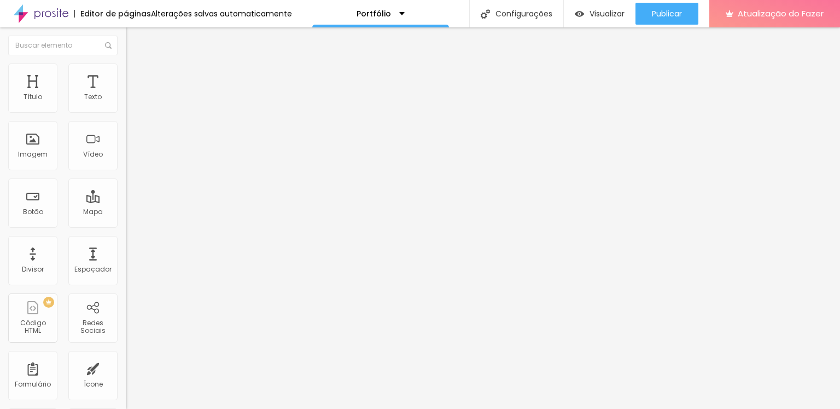
type input "89"
type input "90"
type input "91"
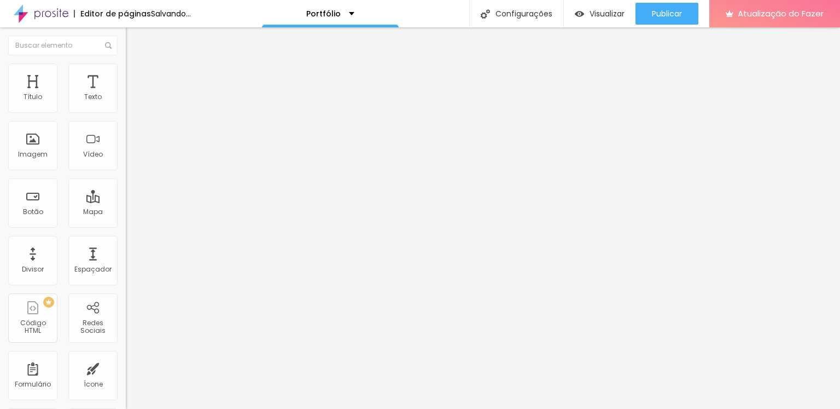
type input "90"
type input "87"
type input "84"
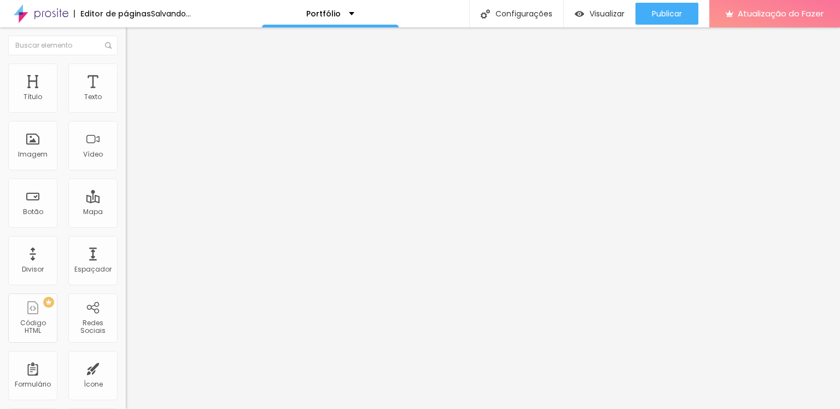
type input "84"
type input "83"
type input "82"
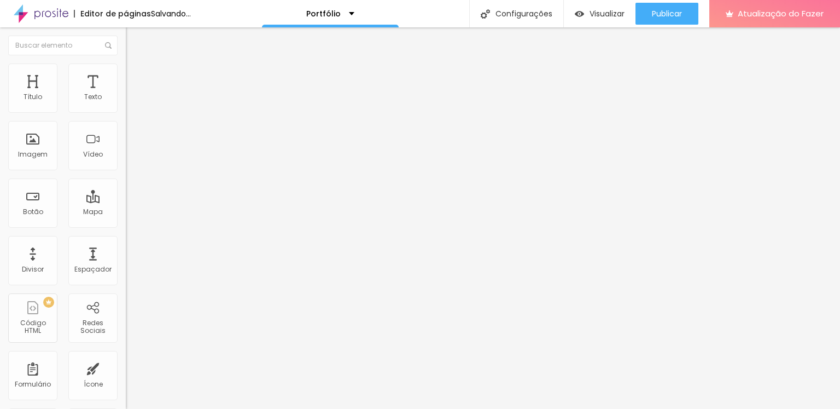
type input "80"
type input "79"
type input "78"
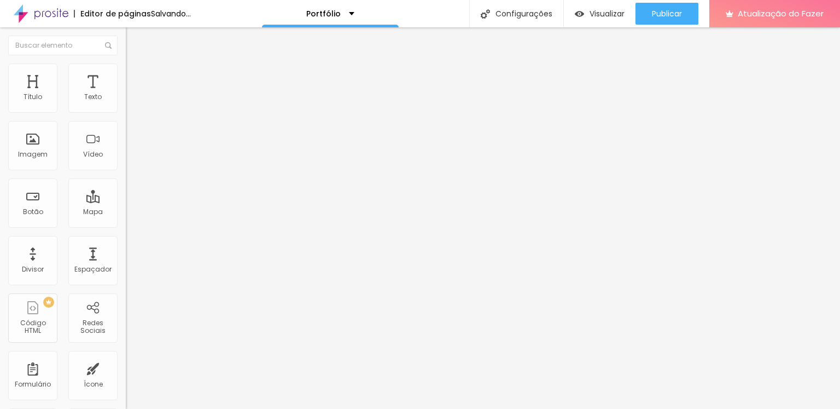
type input "78"
type input "75"
type input "73"
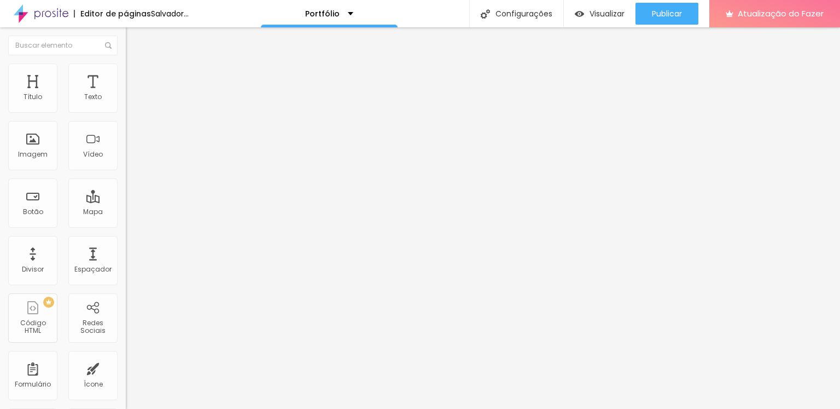
type input "72"
type input "71"
type input "70"
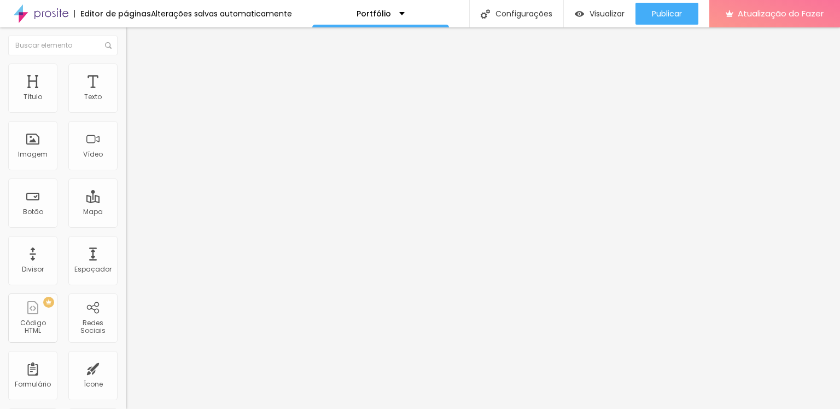
type input "70"
type input "72"
type input "74"
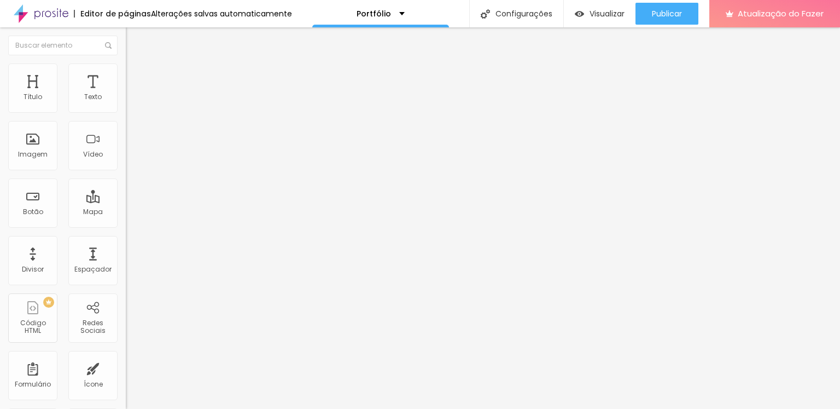
type input "75"
type input "73"
type input "70"
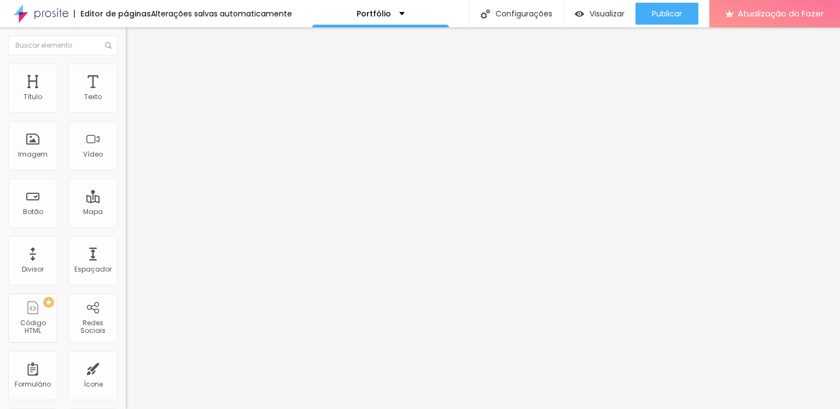
type input "70"
type input "69"
type input "68"
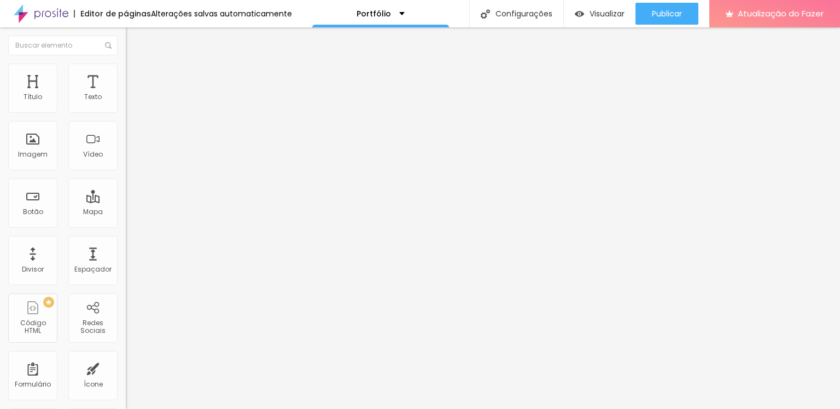
type input "67"
type input "66"
type input "67"
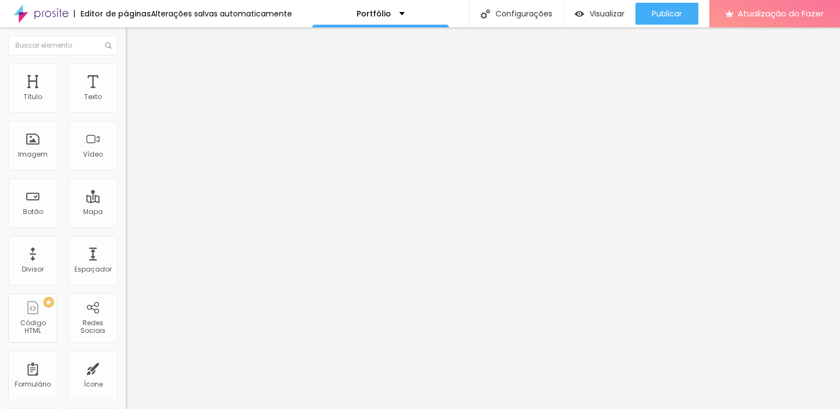
type input "67"
type input "68"
type input "69"
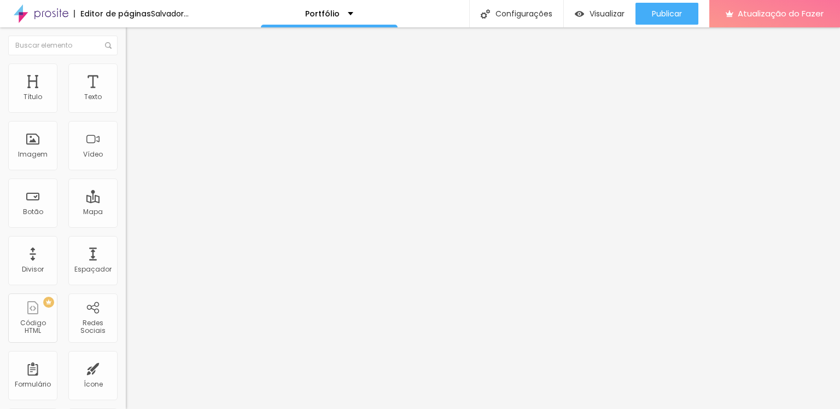
drag, startPoint x: 91, startPoint y: 229, endPoint x: 76, endPoint y: 221, distance: 17.1
click at [126, 258] on input "range" at bounding box center [161, 262] width 71 height 9
click at [126, 103] on font "Título 2" at bounding box center [144, 97] width 36 height 14
click at [126, 94] on span "Titulo 1" at bounding box center [144, 86] width 36 height 15
drag, startPoint x: 60, startPoint y: 273, endPoint x: 59, endPoint y: 267, distance: 6.1
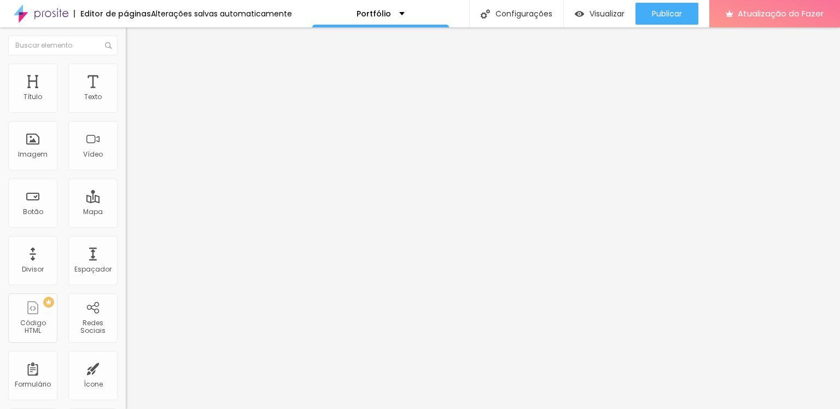
click at [126, 324] on div "Editar nulo Estilo Avançado Tamanho Título 1 H1 Título 2 H2 Título 3 H3 Título …" at bounding box center [189, 217] width 126 height 381
click at [126, 342] on div "Editar nulo Estilo Avançado Tamanho Título 1 H1 Título 2 H2 Título 3 H3 Título …" at bounding box center [189, 217] width 126 height 381
click at [126, 335] on div "Editar nulo Estilo Avançado Tamanho Título 1 H1 Título 2 H2 Título 3 H3 Título …" at bounding box center [189, 217] width 126 height 381
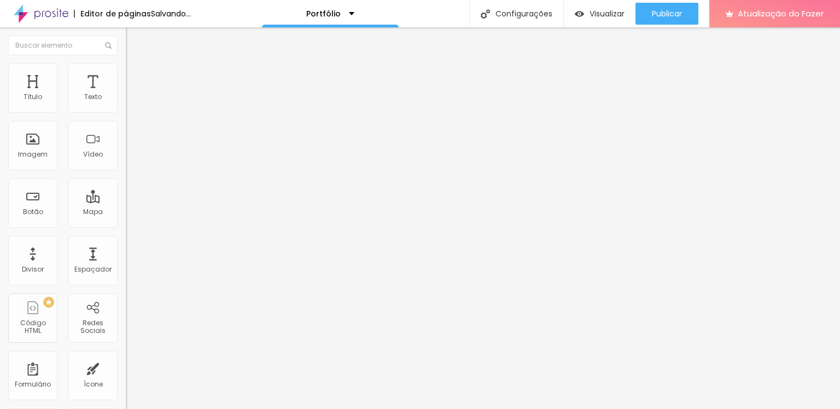
drag, startPoint x: 59, startPoint y: 273, endPoint x: 85, endPoint y: 265, distance: 28.0
click at [126, 326] on div "Editar nulo Estilo Avançado Tamanho Título 1 H1 Título 2 H2 Título 3 H3 Título …" at bounding box center [189, 217] width 126 height 381
click at [126, 71] on li "Avançado" at bounding box center [189, 68] width 126 height 11
click at [126, 201] on input "range" at bounding box center [161, 205] width 71 height 9
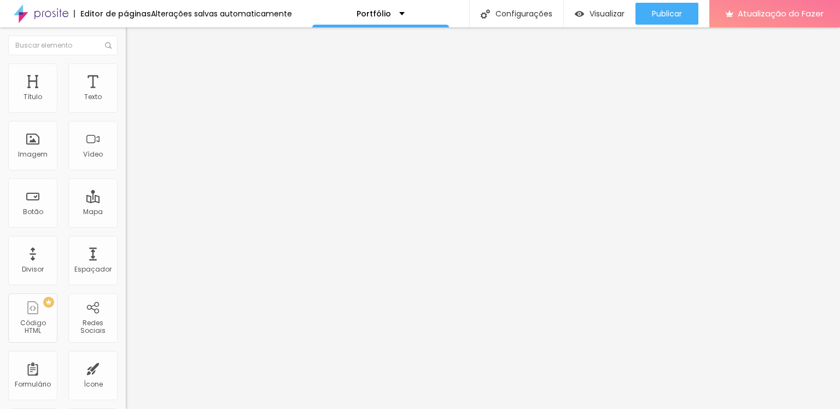
click at [126, 63] on li "Estilo" at bounding box center [189, 58] width 126 height 11
click at [134, 40] on img "button" at bounding box center [138, 40] width 9 height 9
click at [134, 43] on img "button" at bounding box center [138, 40] width 9 height 9
click at [126, 329] on div "Editar nulo Estilo Avançado Tamanho Título 1 H1 Título 2 H2 Título 3 H3 Título …" at bounding box center [189, 217] width 126 height 381
drag, startPoint x: 57, startPoint y: 344, endPoint x: 92, endPoint y: 344, distance: 35.0
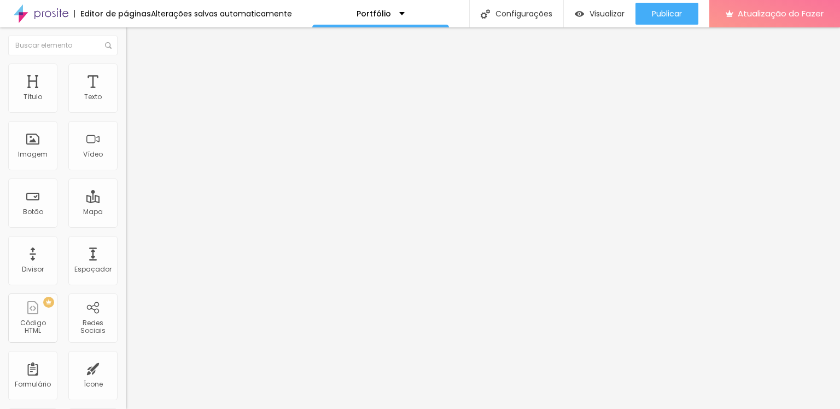
click at [126, 344] on div "Editar nulo Estilo Avançado Tamanho Título 1 H1 Título 2 H2 Título 3 H3 Título …" at bounding box center [189, 217] width 126 height 381
click at [126, 72] on ul "Conteúdo Estilo Avançado" at bounding box center [189, 69] width 126 height 33
click at [126, 72] on li "Estilo" at bounding box center [189, 68] width 126 height 11
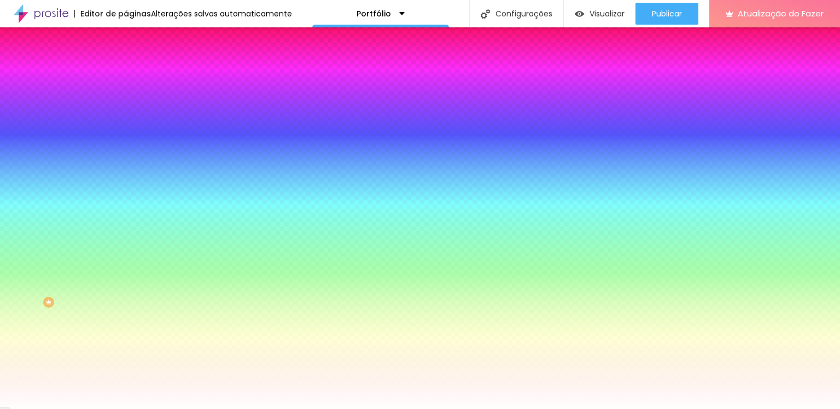
drag, startPoint x: 24, startPoint y: 131, endPoint x: 13, endPoint y: 132, distance: 11.0
click at [126, 242] on input "range" at bounding box center [161, 246] width 71 height 9
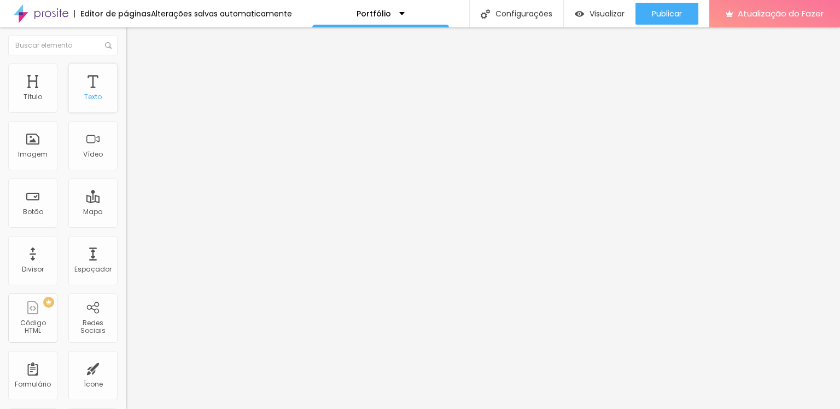
click at [93, 98] on font "Texto" at bounding box center [93, 96] width 18 height 9
click at [84, 95] on font "Texto" at bounding box center [93, 96] width 18 height 9
click at [126, 39] on button "Editar nulo" at bounding box center [189, 39] width 126 height 25
click at [134, 39] on img "button" at bounding box center [138, 40] width 9 height 9
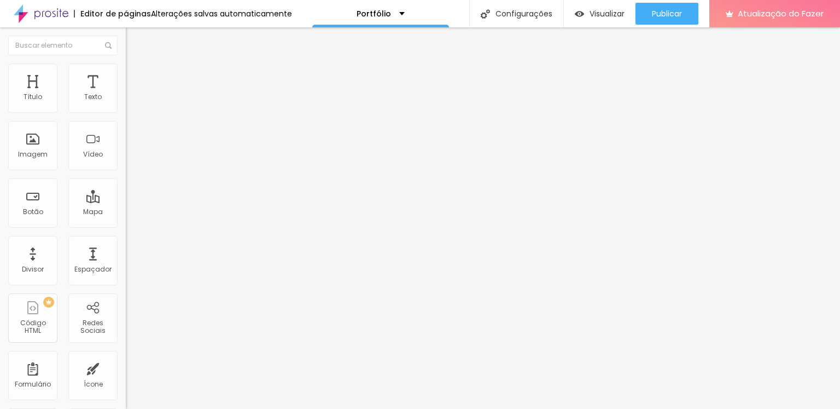
click at [134, 39] on img "button" at bounding box center [138, 40] width 9 height 9
click at [136, 75] on font "Estilo" at bounding box center [144, 70] width 17 height 9
click at [126, 103] on font "Título 2" at bounding box center [144, 97] width 36 height 14
click at [126, 112] on div "Título 3 H3" at bounding box center [189, 107] width 126 height 9
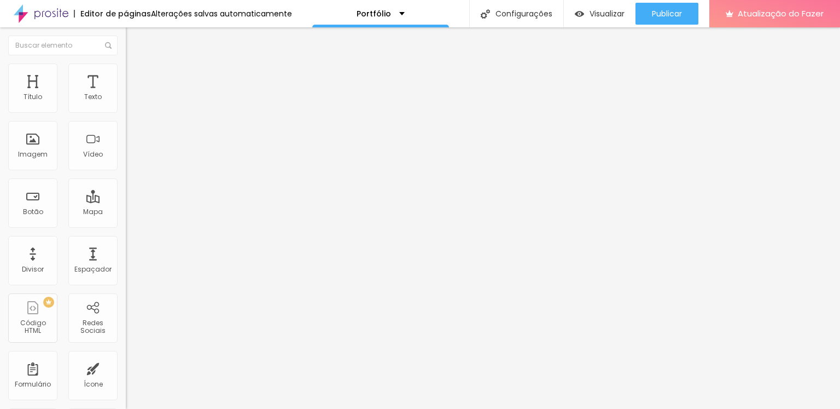
click at [126, 120] on div "Título 4 H4" at bounding box center [189, 117] width 126 height 8
click at [126, 94] on font "Título 1" at bounding box center [144, 86] width 37 height 15
click at [126, 69] on li "Avançado" at bounding box center [189, 68] width 126 height 11
click at [151, 42] on font "Editar nulo" at bounding box center [171, 39] width 40 height 11
click at [134, 38] on img "button" at bounding box center [138, 40] width 9 height 9
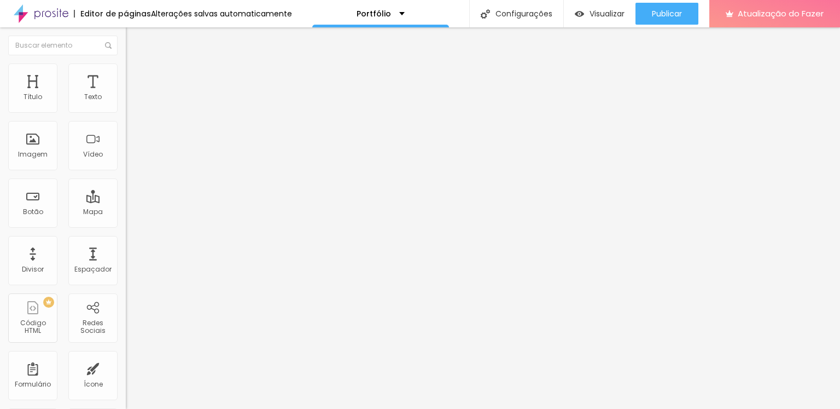
click at [136, 75] on font "Estilo" at bounding box center [144, 70] width 17 height 9
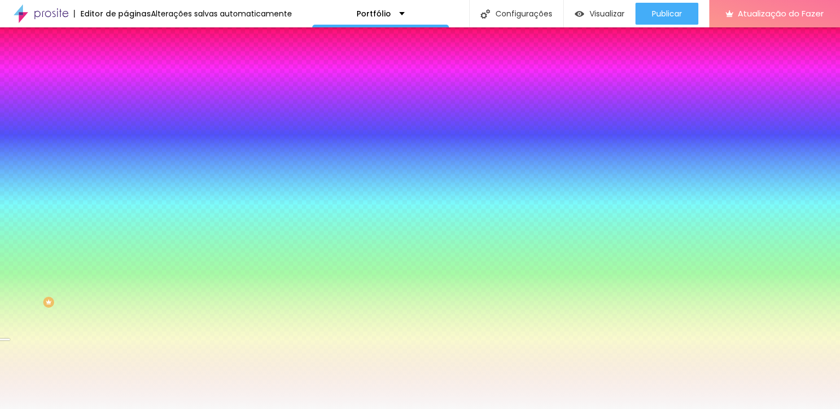
click at [126, 100] on div "Trocar imagem" at bounding box center [189, 96] width 126 height 8
click at [126, 149] on div at bounding box center [189, 149] width 126 height 0
drag, startPoint x: 107, startPoint y: 217, endPoint x: 114, endPoint y: 265, distance: 48.0
click at [114, 265] on div at bounding box center [420, 204] width 840 height 409
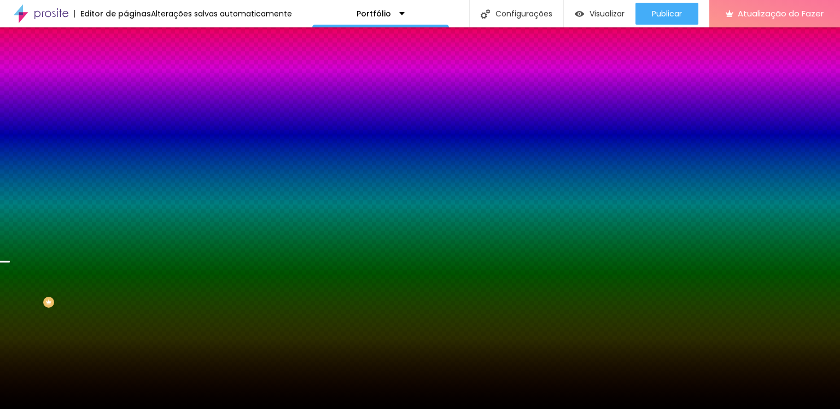
drag, startPoint x: 16, startPoint y: 213, endPoint x: 0, endPoint y: 314, distance: 103.0
click at [126, 314] on div "Editar nulo Conteúdo Estilo Avançado Imagem de fundo Trocar imagem Efeito da Im…" at bounding box center [189, 217] width 126 height 381
click at [126, 149] on div at bounding box center [189, 149] width 126 height 0
drag, startPoint x: 113, startPoint y: 263, endPoint x: 90, endPoint y: 274, distance: 24.9
click at [126, 160] on div at bounding box center [189, 160] width 126 height 0
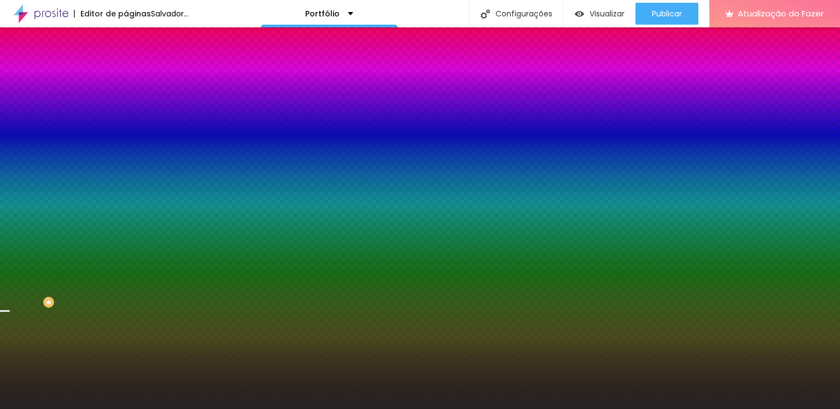
drag, startPoint x: 17, startPoint y: 292, endPoint x: 12, endPoint y: 283, distance: 10.5
click at [126, 227] on div "Imagem de fundo Trocar imagem Efeito da Imagem Nenhum Nenhum Paralaxe Cor de fu…" at bounding box center [189, 156] width 126 height 142
click at [126, 340] on div "Editar nulo Conteúdo Estilo Avançado Imagem de fundo Trocar imagem Efeito da Im…" at bounding box center [189, 217] width 126 height 381
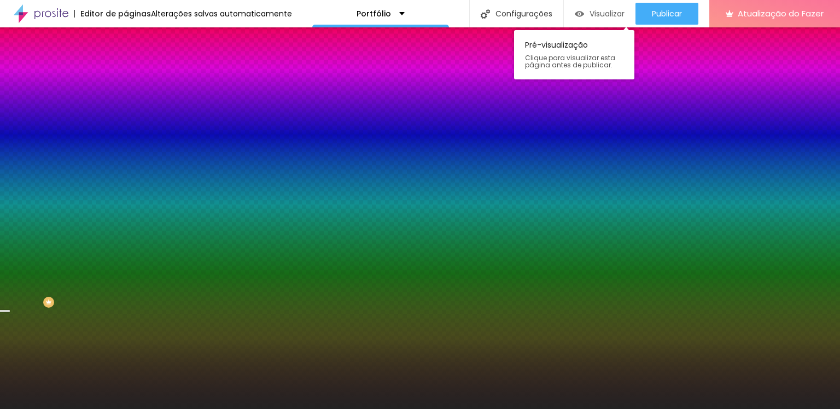
click at [595, 16] on font "Visualizar" at bounding box center [607, 13] width 35 height 11
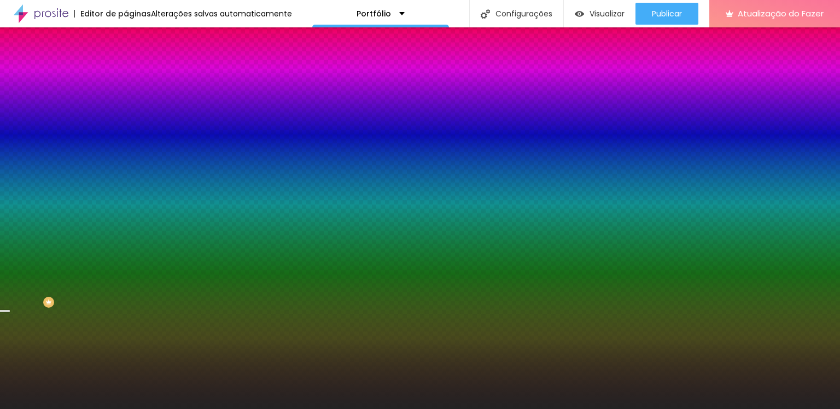
click at [126, 149] on div at bounding box center [189, 149] width 126 height 0
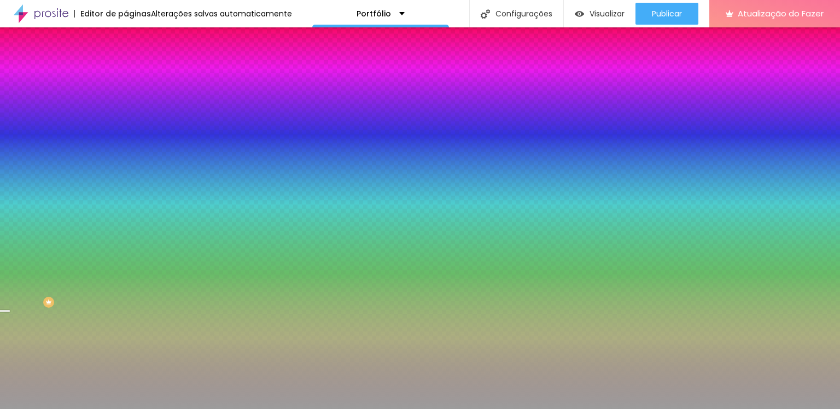
drag, startPoint x: 18, startPoint y: 279, endPoint x: 14, endPoint y: 244, distance: 35.8
click at [126, 160] on div at bounding box center [189, 160] width 126 height 0
click at [126, 149] on div at bounding box center [189, 149] width 126 height 0
drag, startPoint x: 108, startPoint y: 274, endPoint x: 103, endPoint y: 268, distance: 7.8
click at [10, 277] on div at bounding box center [4, 278] width 11 height 2
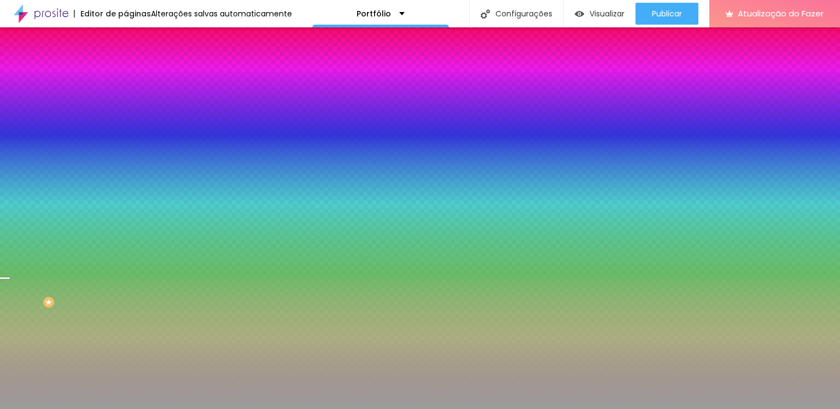
click at [126, 137] on font "Cor de fundo" at bounding box center [148, 132] width 44 height 9
click at [126, 309] on div "Editar nulo Conteúdo Estilo Avançado Imagem de fundo Trocar imagem Efeito da Im…" at bounding box center [189, 217] width 126 height 381
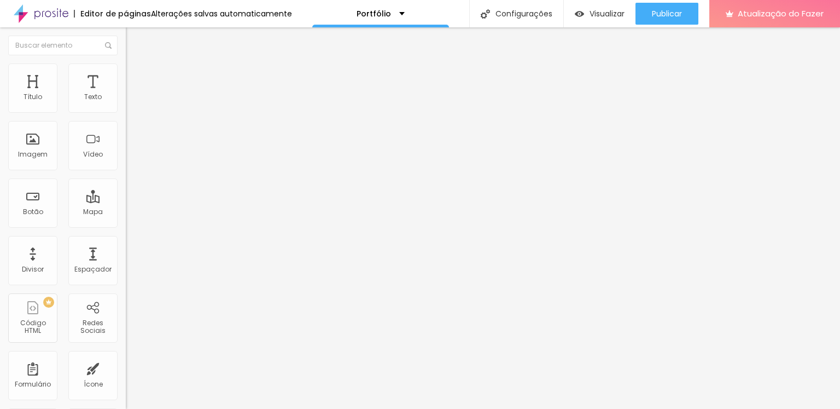
click at [126, 70] on img at bounding box center [131, 68] width 10 height 10
click at [126, 74] on li "Avançado" at bounding box center [189, 68] width 126 height 11
drag, startPoint x: 34, startPoint y: 106, endPoint x: 66, endPoint y: 102, distance: 31.9
click at [126, 201] on input "range" at bounding box center [161, 205] width 71 height 9
click at [597, 18] on font "Visualizar" at bounding box center [607, 13] width 35 height 11
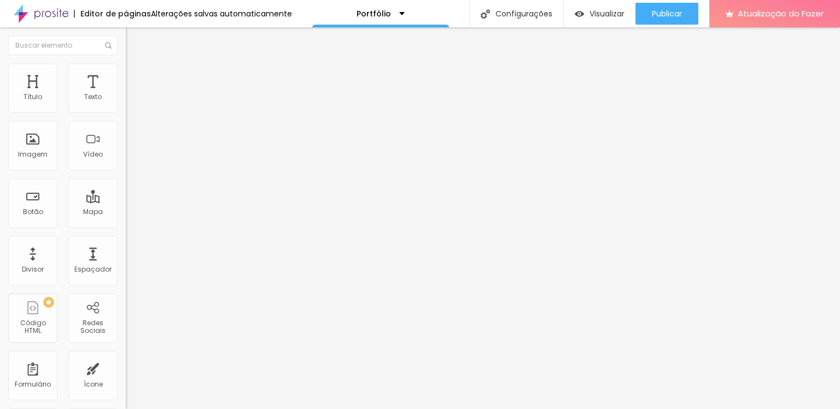
drag, startPoint x: 66, startPoint y: 107, endPoint x: 86, endPoint y: 106, distance: 20.3
click at [126, 201] on input "range" at bounding box center [161, 205] width 71 height 9
click at [587, 5] on div "Visualizar" at bounding box center [600, 14] width 50 height 22
drag, startPoint x: 31, startPoint y: 128, endPoint x: 44, endPoint y: 127, distance: 13.2
click at [126, 356] on input "range" at bounding box center [161, 360] width 71 height 9
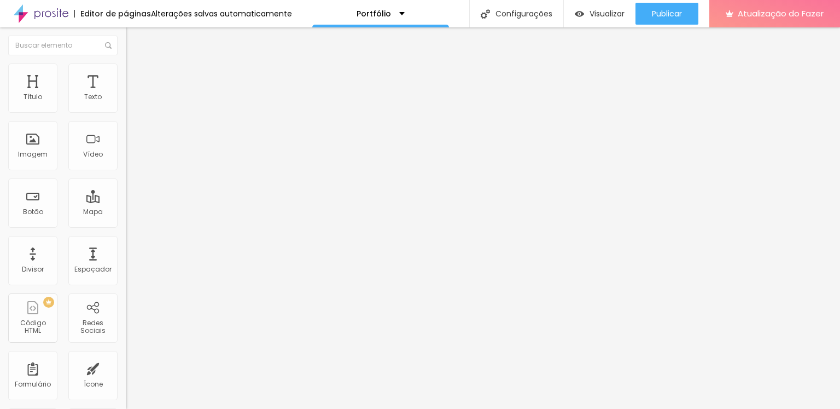
click at [126, 71] on ul "Estilo Avançado" at bounding box center [189, 64] width 126 height 22
click at [126, 68] on ul "Estilo Avançado" at bounding box center [189, 64] width 126 height 22
click at [126, 62] on img at bounding box center [131, 58] width 10 height 10
click at [134, 41] on img "button" at bounding box center [138, 40] width 9 height 9
click at [126, 73] on li "Estilo" at bounding box center [189, 68] width 126 height 11
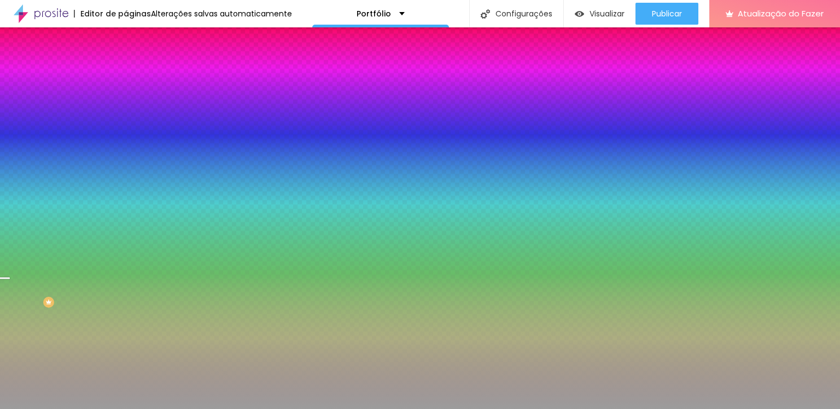
click at [126, 100] on div "Trocar imagem" at bounding box center [189, 96] width 126 height 8
click at [126, 149] on div at bounding box center [189, 149] width 126 height 0
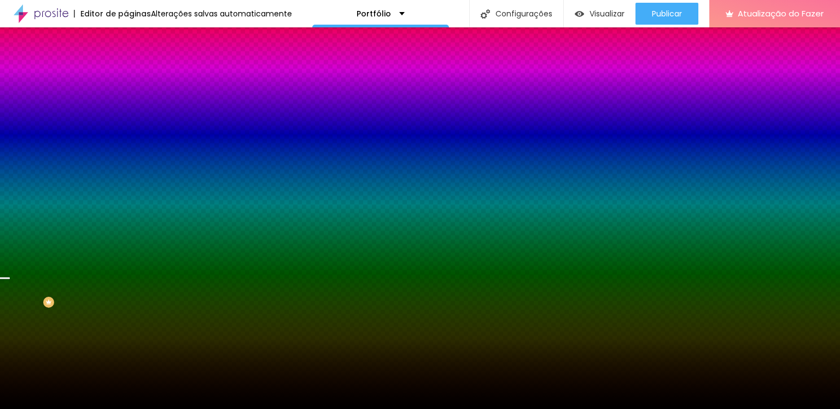
drag, startPoint x: 17, startPoint y: 241, endPoint x: 0, endPoint y: 342, distance: 102.6
click at [126, 342] on div "Editar nulo Conteúdo Estilo Avançado Imagem de fundo Trocar imagem Efeito da Im…" at bounding box center [189, 217] width 126 height 381
click at [126, 62] on img at bounding box center [131, 58] width 10 height 10
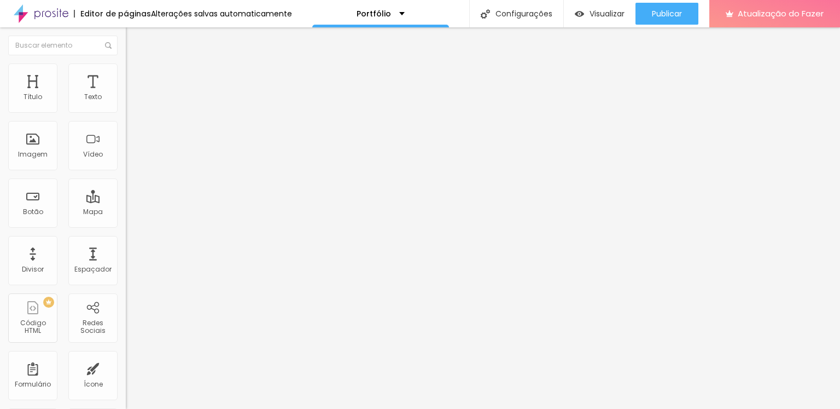
click at [126, 45] on button "Editar nulo" at bounding box center [189, 39] width 126 height 25
drag, startPoint x: 76, startPoint y: 230, endPoint x: 59, endPoint y: 224, distance: 18.0
click at [126, 258] on input "range" at bounding box center [161, 262] width 71 height 9
drag, startPoint x: 27, startPoint y: 252, endPoint x: 36, endPoint y: 246, distance: 11.1
click at [126, 408] on input "range" at bounding box center [161, 417] width 71 height 9
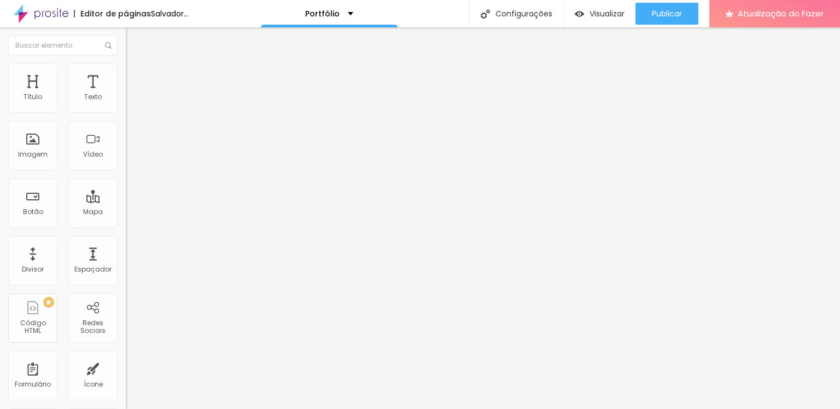
drag, startPoint x: 81, startPoint y: 270, endPoint x: 65, endPoint y: 258, distance: 20.5
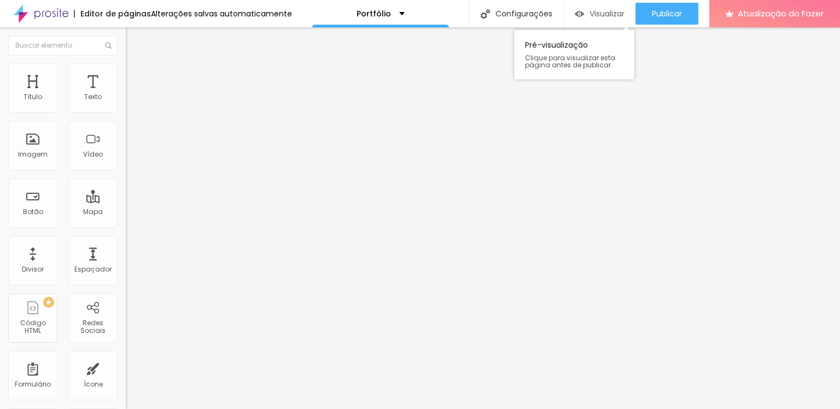
click at [584, 12] on div "Visualizar" at bounding box center [600, 13] width 50 height 9
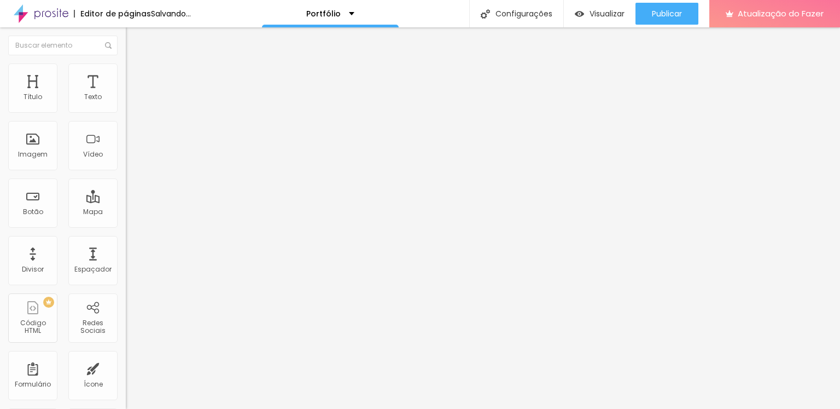
drag, startPoint x: 63, startPoint y: 270, endPoint x: 0, endPoint y: 261, distance: 63.6
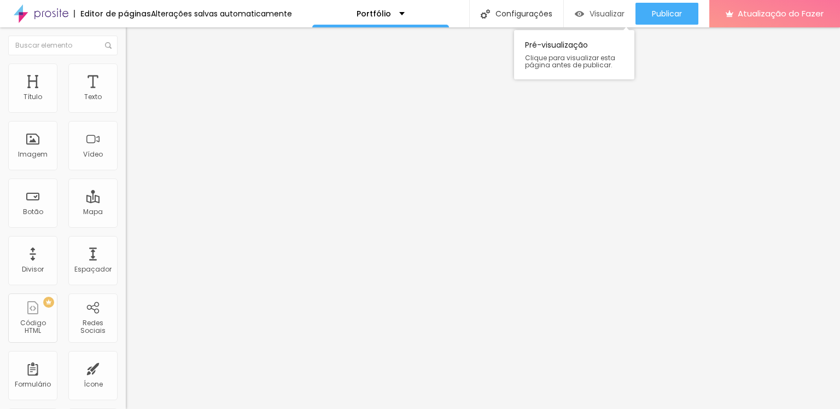
click at [595, 14] on font "Visualizar" at bounding box center [607, 13] width 35 height 11
drag, startPoint x: 60, startPoint y: 230, endPoint x: 72, endPoint y: 228, distance: 12.3
click at [126, 258] on input "range" at bounding box center [161, 262] width 71 height 9
click at [134, 41] on div "Editar nulo" at bounding box center [162, 40] width 57 height 9
click at [126, 71] on li "Estilo" at bounding box center [189, 68] width 126 height 11
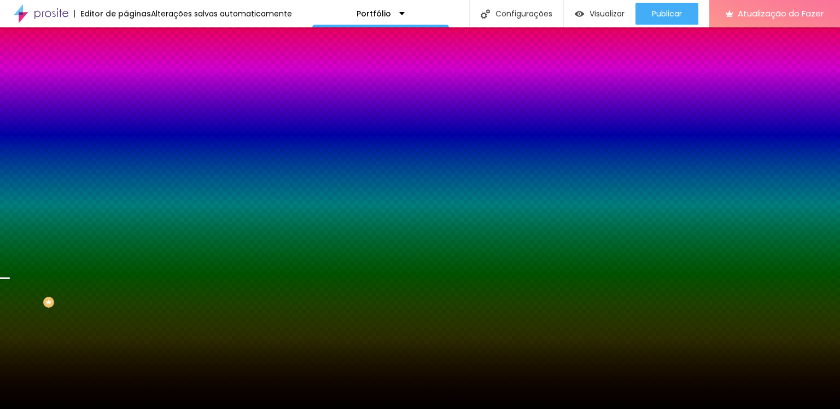
click at [126, 149] on div at bounding box center [189, 149] width 126 height 0
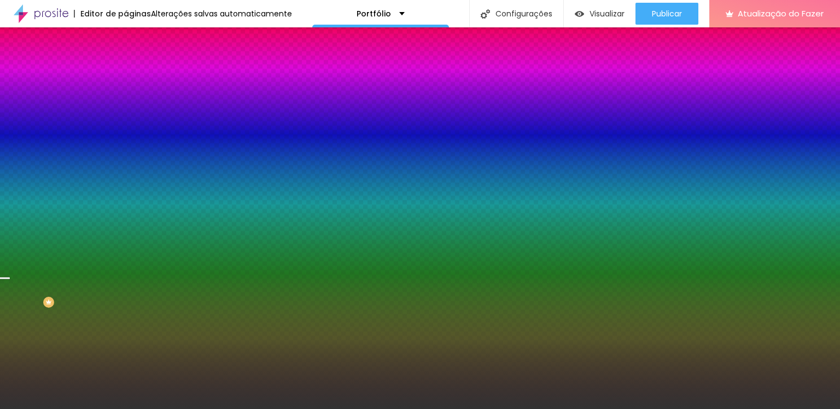
drag, startPoint x: 18, startPoint y: 289, endPoint x: 9, endPoint y: 278, distance: 14.4
click at [126, 227] on div "Imagem de fundo Trocar imagem Efeito da Imagem Nenhum Nenhum Parallax Cor de fu…" at bounding box center [189, 156] width 126 height 142
click at [126, 149] on div at bounding box center [189, 149] width 126 height 0
click at [113, 264] on div at bounding box center [420, 204] width 840 height 409
drag, startPoint x: 15, startPoint y: 276, endPoint x: 14, endPoint y: 296, distance: 20.3
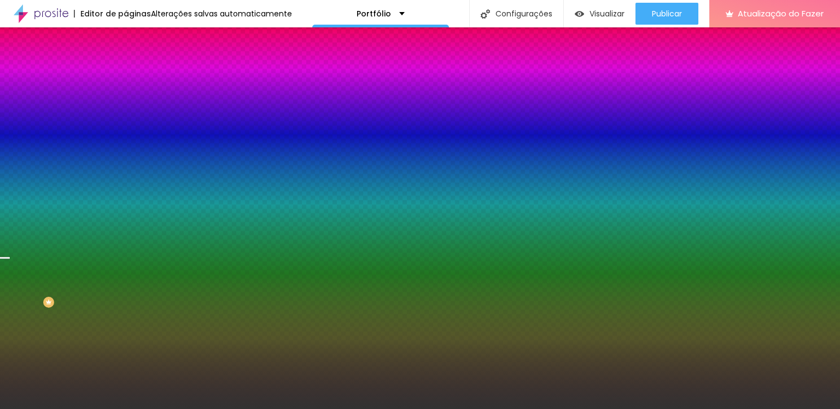
click at [126, 227] on div "Imagem de fundo Trocar imagem Efeito da Imagem Nenhum Nenhum Paralaxe Cor de fu…" at bounding box center [189, 156] width 126 height 142
click at [126, 149] on div at bounding box center [189, 149] width 126 height 0
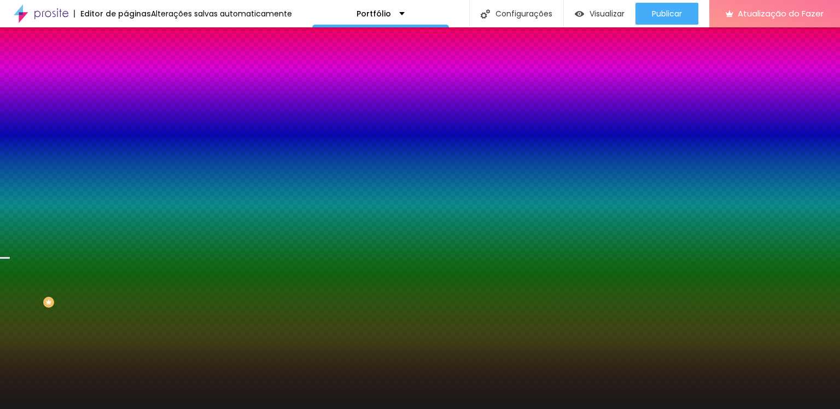
drag, startPoint x: 19, startPoint y: 278, endPoint x: 0, endPoint y: 286, distance: 20.6
click at [126, 227] on div "Imagem de fundo Trocar imagem Efeito da Imagem Nenhum Nenhum Paralaxe Cor de fu…" at bounding box center [189, 156] width 126 height 142
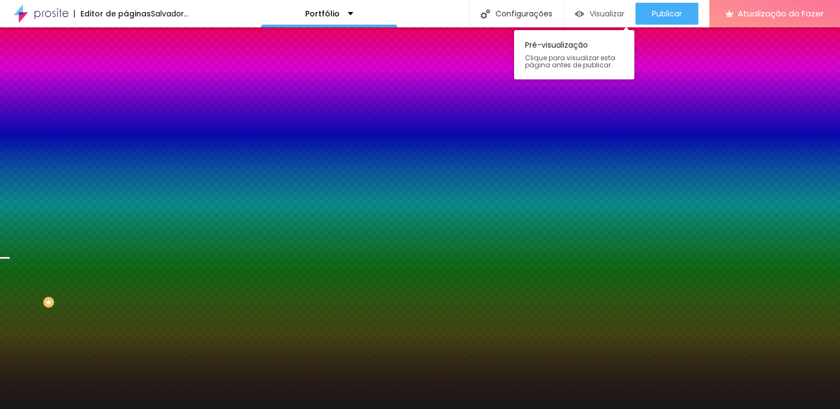
click at [596, 9] on font "Visualizar" at bounding box center [607, 13] width 35 height 11
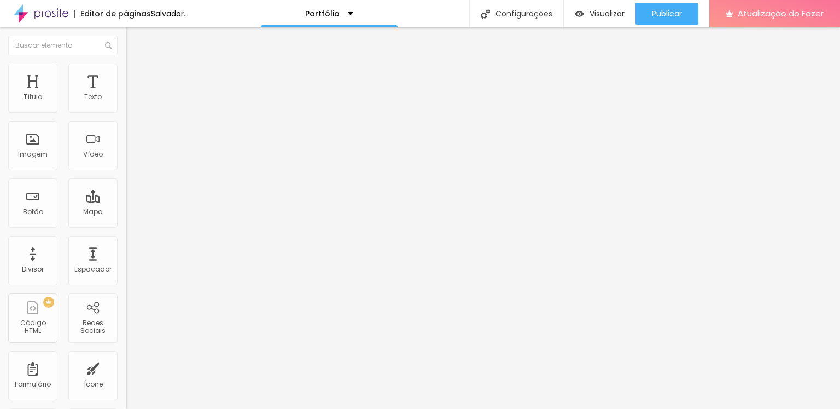
click at [126, 258] on input "range" at bounding box center [161, 262] width 71 height 9
click at [126, 408] on input "range" at bounding box center [161, 417] width 71 height 9
drag, startPoint x: 25, startPoint y: 270, endPoint x: 11, endPoint y: 269, distance: 14.2
drag, startPoint x: 26, startPoint y: 293, endPoint x: 11, endPoint y: 282, distance: 19.1
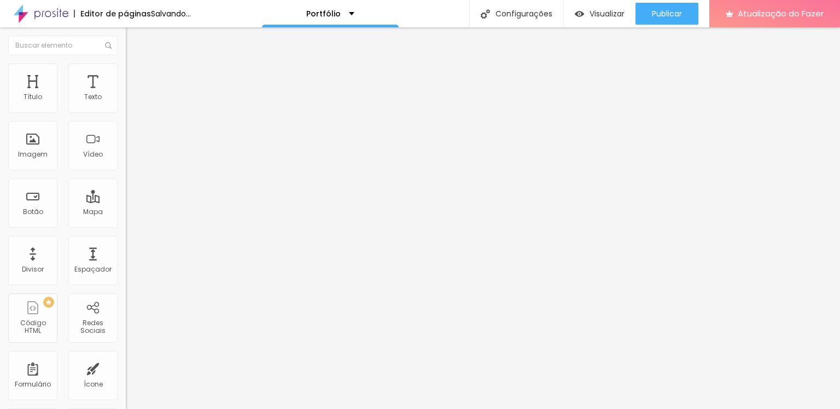
drag, startPoint x: 25, startPoint y: 275, endPoint x: 61, endPoint y: 275, distance: 36.6
drag, startPoint x: 80, startPoint y: 231, endPoint x: 58, endPoint y: 228, distance: 22.7
click at [126, 258] on input "range" at bounding box center [161, 262] width 71 height 9
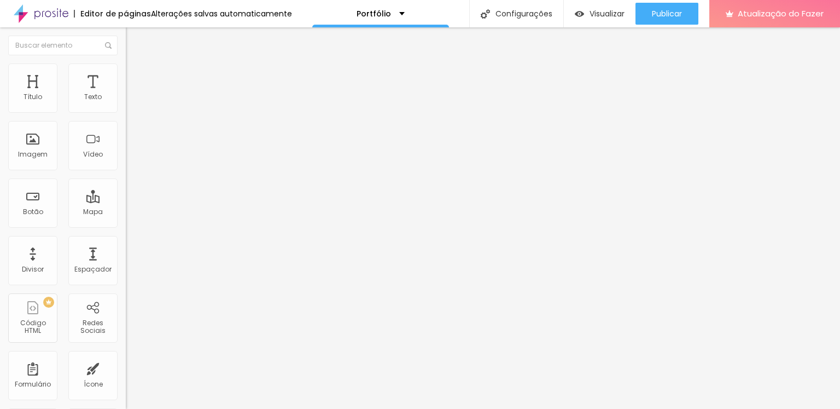
drag, startPoint x: 52, startPoint y: 250, endPoint x: 22, endPoint y: 246, distance: 29.9
click at [126, 408] on input "range" at bounding box center [161, 417] width 71 height 9
drag, startPoint x: 64, startPoint y: 272, endPoint x: 40, endPoint y: 265, distance: 24.4
drag, startPoint x: 25, startPoint y: 248, endPoint x: 37, endPoint y: 249, distance: 12.1
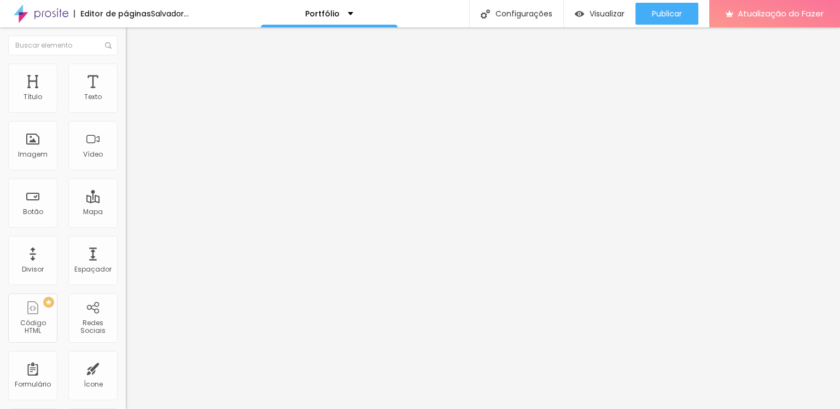
click at [126, 408] on input "range" at bounding box center [161, 417] width 71 height 9
drag, startPoint x: 25, startPoint y: 248, endPoint x: 16, endPoint y: 246, distance: 9.0
click at [126, 408] on input "range" at bounding box center [161, 417] width 71 height 9
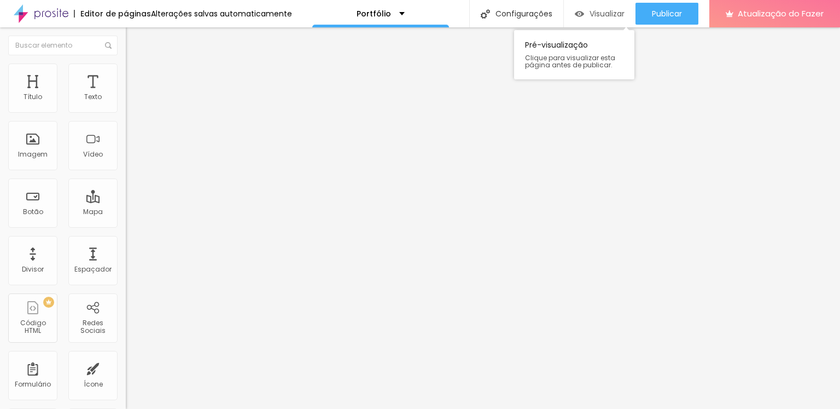
click at [580, 14] on img "button" at bounding box center [579, 13] width 9 height 9
drag, startPoint x: 55, startPoint y: 230, endPoint x: 74, endPoint y: 231, distance: 18.6
click at [126, 258] on input "range" at bounding box center [161, 262] width 71 height 9
click at [134, 39] on img "button" at bounding box center [138, 40] width 9 height 9
click at [126, 64] on li "Estilo" at bounding box center [189, 68] width 126 height 11
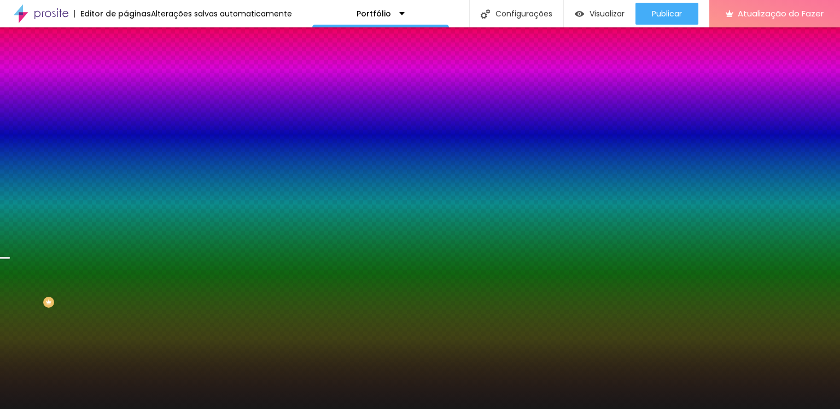
click at [126, 100] on div "Trocar imagem" at bounding box center [189, 96] width 126 height 8
drag, startPoint x: 83, startPoint y: 121, endPoint x: 84, endPoint y: 127, distance: 6.7
click at [126, 100] on div "Trocar imagem" at bounding box center [189, 96] width 126 height 8
click at [126, 114] on font "Nenhum" at bounding box center [140, 108] width 28 height 9
click at [126, 131] on font "Paralaxe" at bounding box center [140, 125] width 29 height 9
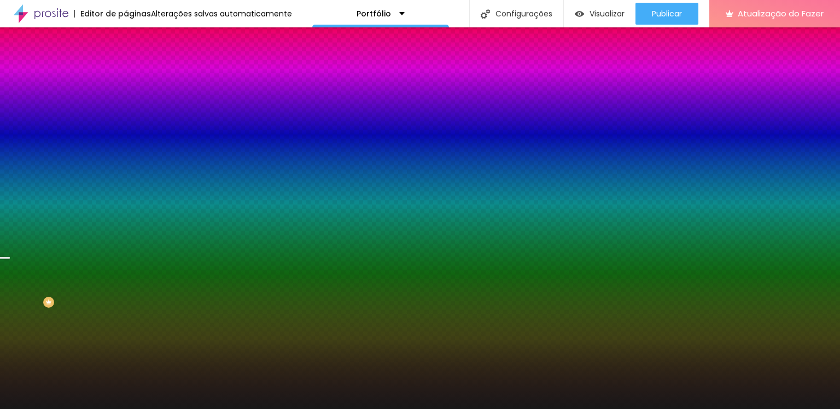
click at [135, 131] on font "Paralaxe" at bounding box center [149, 125] width 29 height 9
click at [126, 120] on font "Nenhum" at bounding box center [140, 115] width 28 height 9
click at [126, 131] on font "Paralaxe" at bounding box center [140, 125] width 29 height 9
click at [126, 167] on font "Efeitos de fundo" at bounding box center [153, 162] width 54 height 9
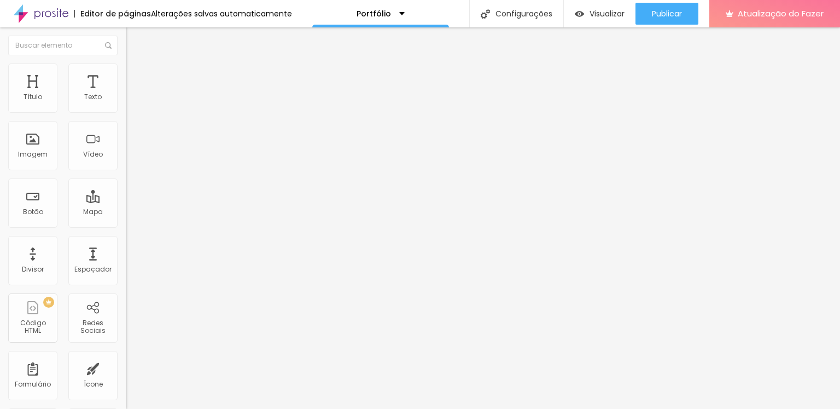
click at [126, 67] on li "Estilo" at bounding box center [189, 68] width 126 height 11
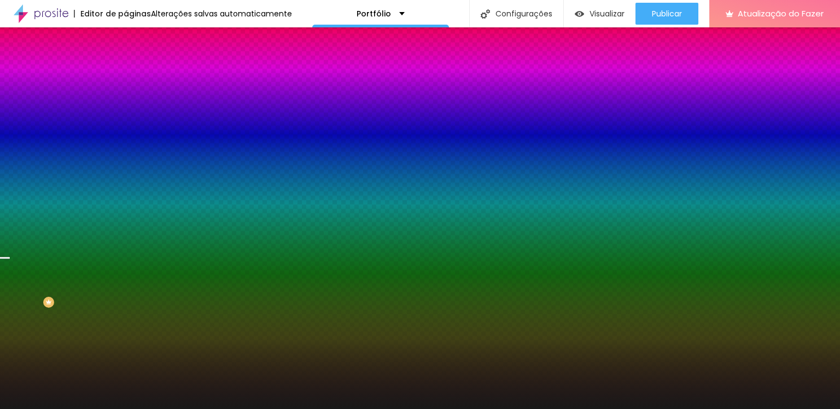
click at [131, 192] on icon "button" at bounding box center [133, 190] width 4 height 4
click at [95, 408] on div at bounding box center [416, 409] width 832 height 0
click at [126, 149] on div at bounding box center [189, 149] width 126 height 0
drag, startPoint x: 109, startPoint y: 265, endPoint x: 109, endPoint y: 271, distance: 5.5
click at [11, 294] on div at bounding box center [5, 295] width 11 height 2
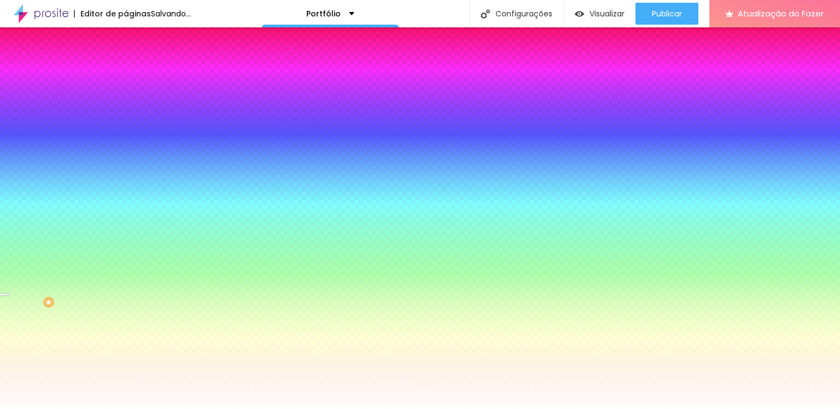
drag, startPoint x: 18, startPoint y: 283, endPoint x: 11, endPoint y: 172, distance: 111.3
click at [126, 168] on div "Imagem de fundo Trocar imagem Efeito da Imagem Paralaxe Nenhum Parallax Cor de …" at bounding box center [189, 156] width 126 height 142
click at [126, 149] on div at bounding box center [189, 149] width 126 height 0
drag, startPoint x: 112, startPoint y: 229, endPoint x: 108, endPoint y: 272, distance: 43.3
click at [108, 272] on div at bounding box center [420, 204] width 840 height 409
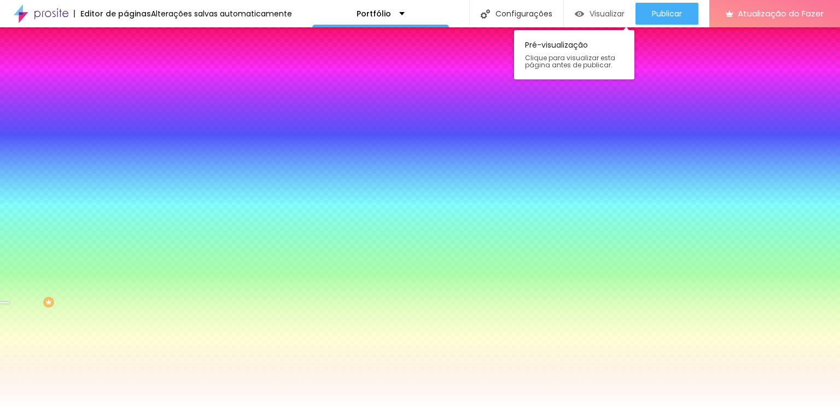
click at [606, 11] on font "Visualizar" at bounding box center [607, 13] width 35 height 11
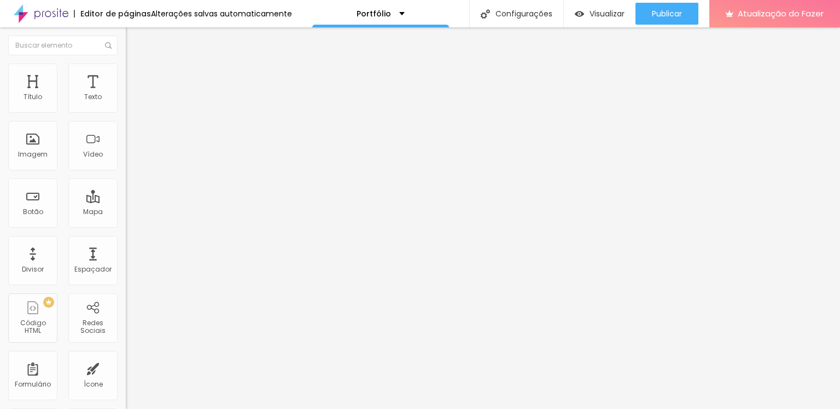
click at [136, 75] on font "Estilo" at bounding box center [144, 70] width 17 height 9
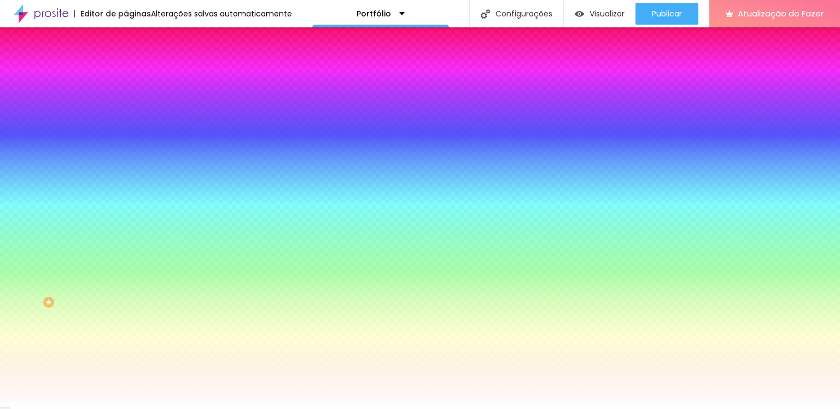
click at [126, 104] on div at bounding box center [189, 104] width 126 height 0
drag, startPoint x: 112, startPoint y: 133, endPoint x: 107, endPoint y: 150, distance: 17.5
click at [107, 150] on div at bounding box center [420, 204] width 840 height 409
drag, startPoint x: 19, startPoint y: 127, endPoint x: 4, endPoint y: 101, distance: 29.6
click at [126, 101] on div "Cor de fundo Voltar ao padrão #FFFFFF Tipografia Voltar ao padrão Borda Voltar …" at bounding box center [189, 264] width 126 height 358
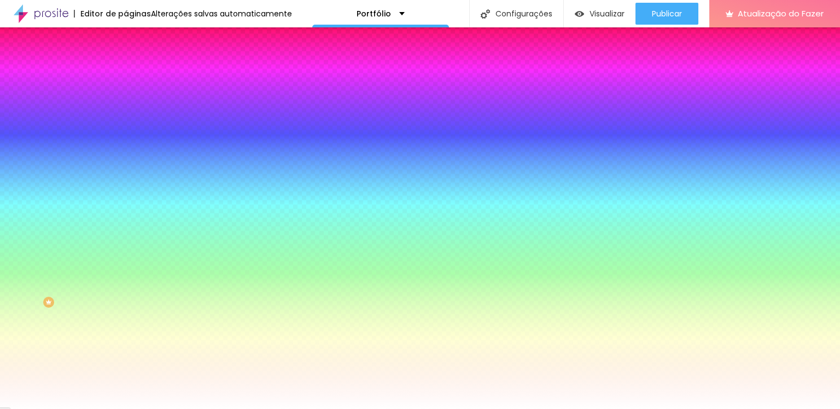
click at [126, 104] on div at bounding box center [189, 104] width 126 height 0
drag, startPoint x: 112, startPoint y: 149, endPoint x: 107, endPoint y: 158, distance: 10.3
click at [10, 171] on div at bounding box center [4, 172] width 11 height 2
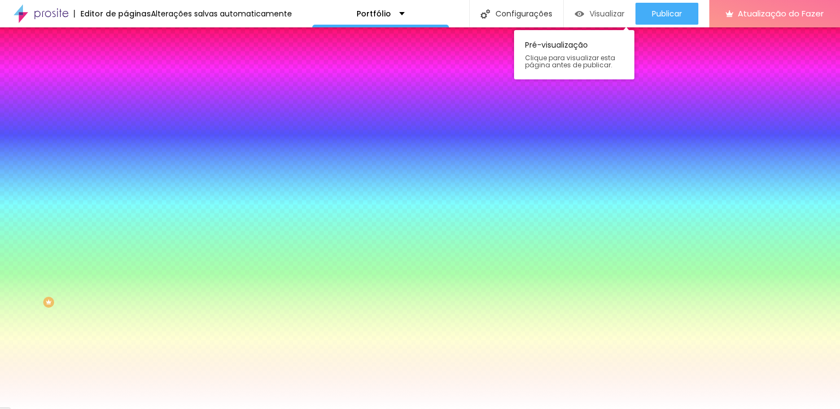
click at [590, 14] on font "Visualizar" at bounding box center [607, 13] width 35 height 11
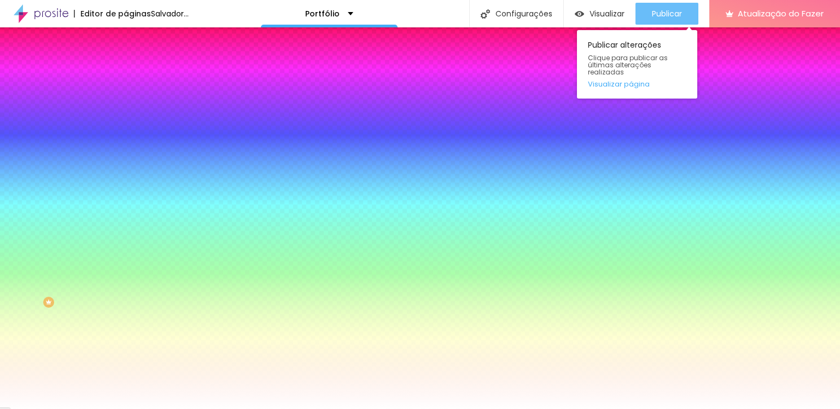
click at [654, 16] on font "Publicar" at bounding box center [667, 13] width 30 height 11
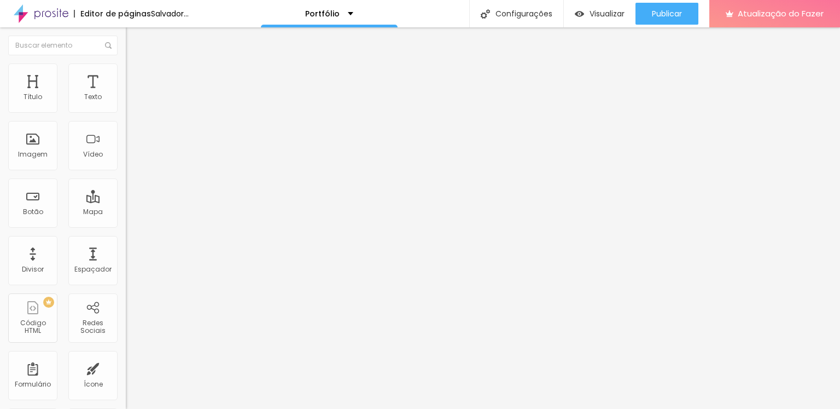
click at [126, 65] on img at bounding box center [131, 68] width 10 height 10
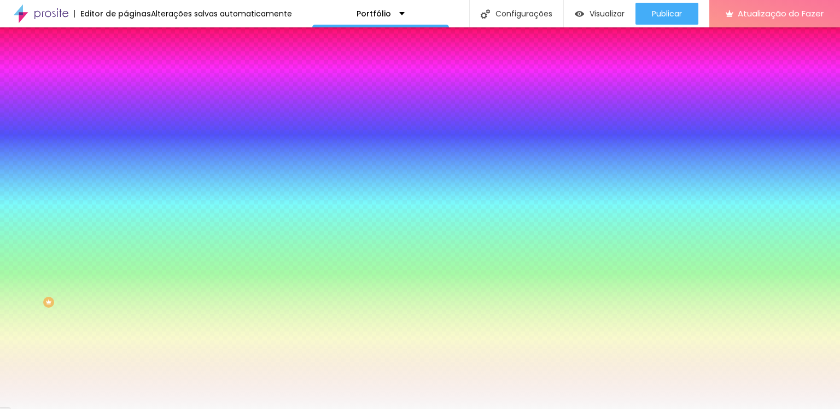
click at [126, 100] on div "Adicionar imagem" at bounding box center [189, 96] width 126 height 8
click at [132, 101] on font "Adicionar imagem" at bounding box center [164, 95] width 64 height 9
drag, startPoint x: 738, startPoint y: 119, endPoint x: 736, endPoint y: 107, distance: 12.2
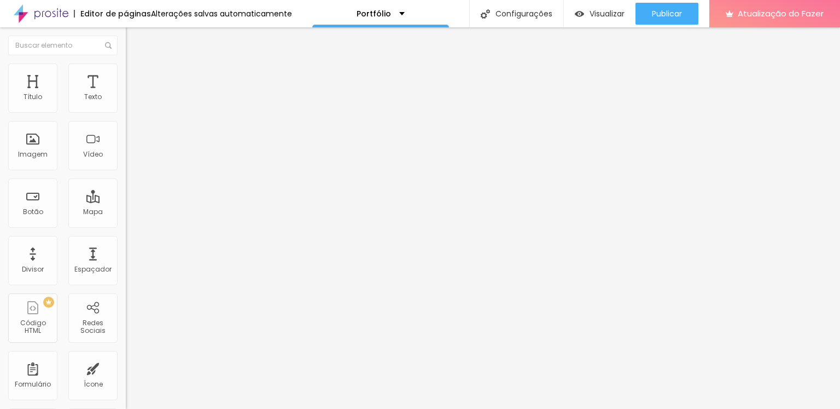
click at [126, 69] on img at bounding box center [131, 68] width 10 height 10
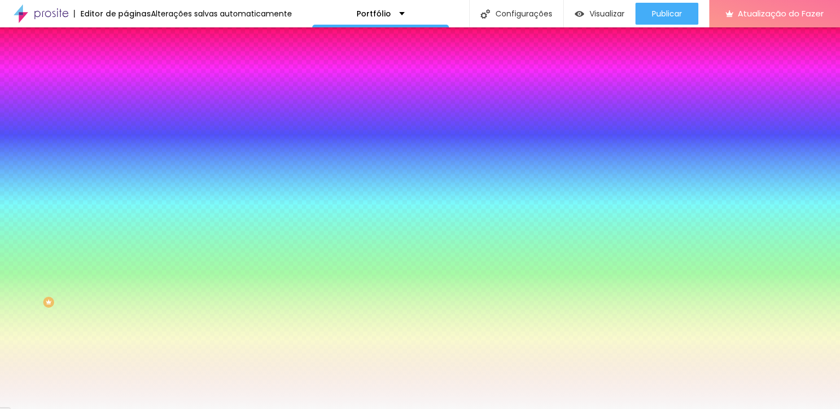
click at [126, 100] on div "Trocar imagem" at bounding box center [189, 96] width 126 height 8
click at [126, 149] on div at bounding box center [189, 149] width 126 height 0
click at [73, 218] on div at bounding box center [420, 204] width 840 height 409
drag, startPoint x: 45, startPoint y: 219, endPoint x: 0, endPoint y: 204, distance: 47.9
click at [126, 204] on div "Imagem de fundo Trocar imagem Efeito da Imagem Nenhum Nenhum Parallax Cor de fu…" at bounding box center [189, 156] width 126 height 142
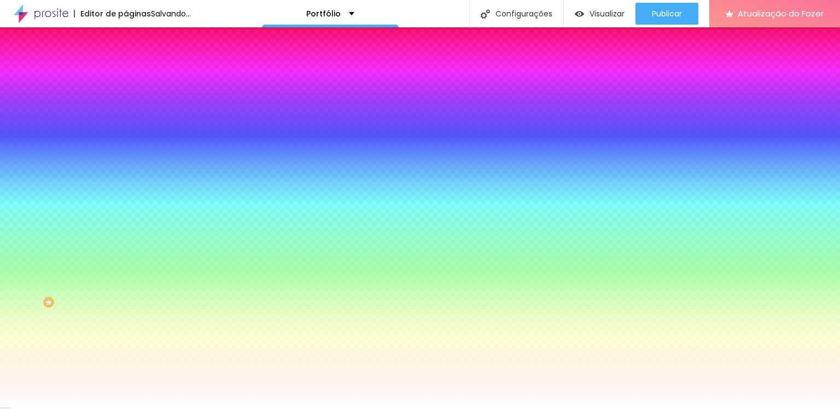
click at [126, 149] on div at bounding box center [189, 149] width 126 height 0
drag, startPoint x: 111, startPoint y: 228, endPoint x: 102, endPoint y: 269, distance: 42.1
click at [126, 160] on div at bounding box center [189, 160] width 126 height 0
click at [126, 337] on div "Editar nulo Conteúdo Estilo Avançado Imagem de fundo Trocar imagem Efeito da Im…" at bounding box center [189, 217] width 126 height 381
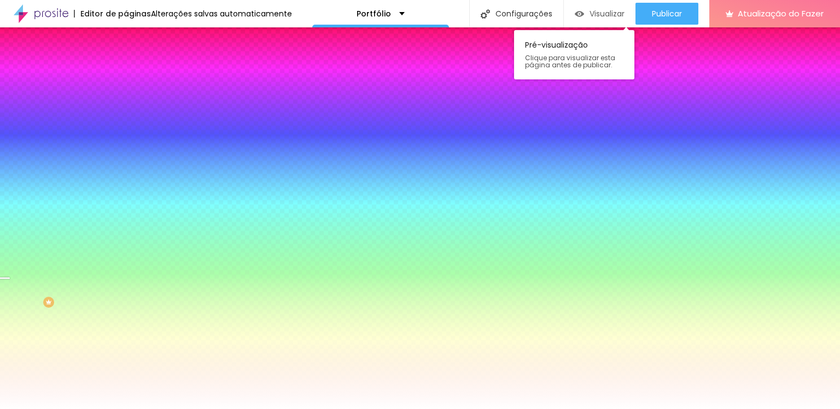
click at [593, 12] on font "Visualizar" at bounding box center [607, 13] width 35 height 11
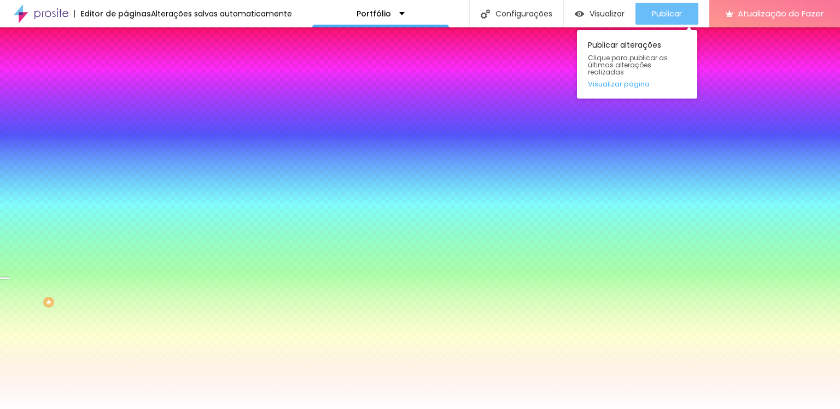
click at [655, 4] on div "Publicar" at bounding box center [667, 14] width 30 height 22
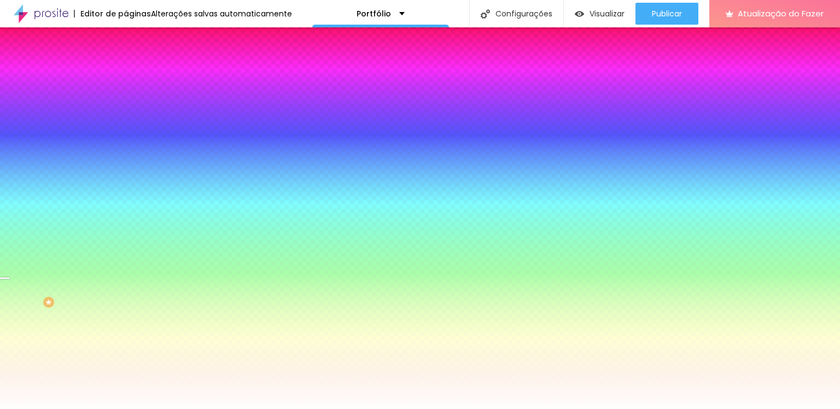
click at [151, 40] on font "Editar nulo" at bounding box center [171, 39] width 40 height 11
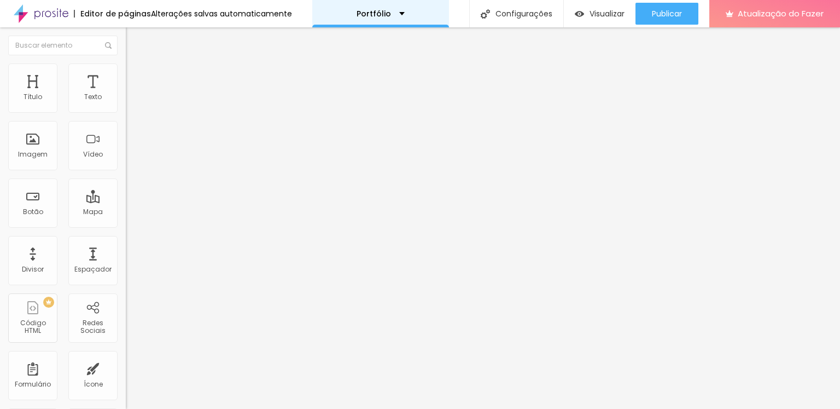
click at [378, 16] on font "Portfólio" at bounding box center [374, 13] width 34 height 11
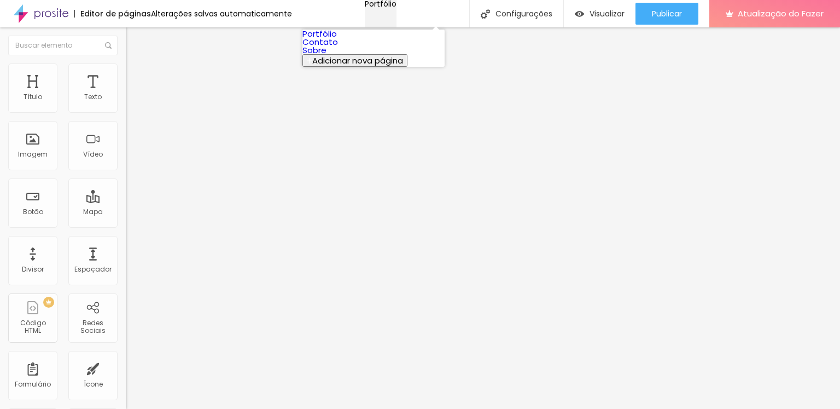
click at [378, 9] on font "Portfólio" at bounding box center [381, 3] width 32 height 11
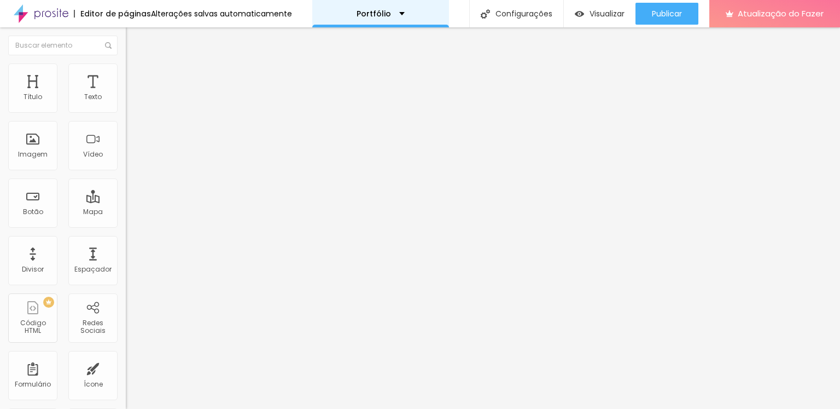
click at [378, 15] on font "Portfólio" at bounding box center [374, 13] width 34 height 11
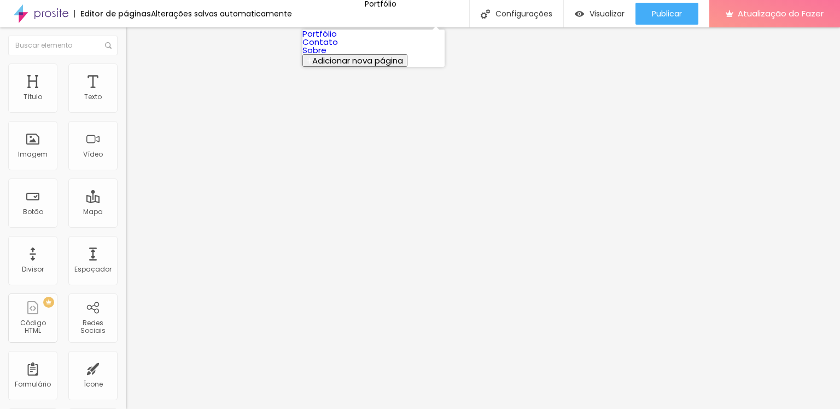
click at [337, 39] on link "Portfólio" at bounding box center [319, 33] width 34 height 11
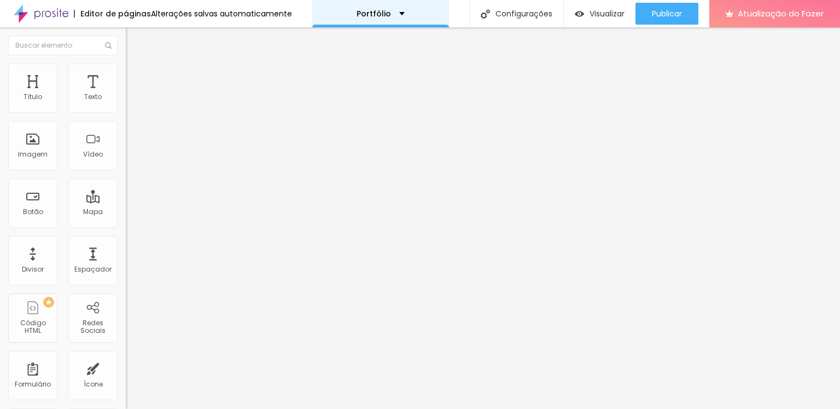
click at [397, 6] on div "Portfólio" at bounding box center [380, 13] width 137 height 27
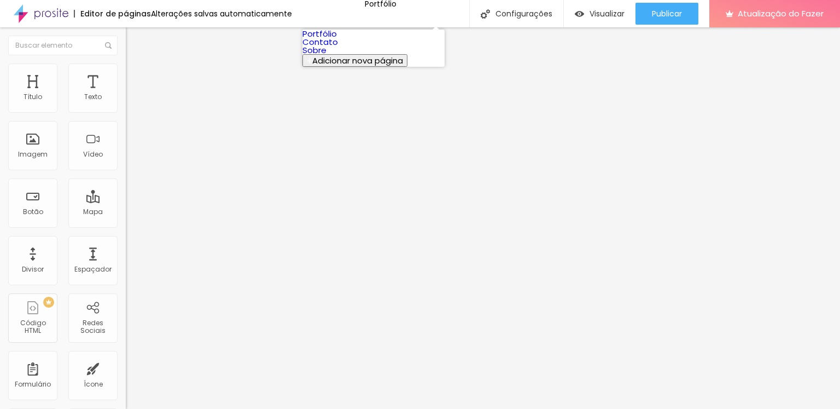
click at [338, 48] on link "Contato" at bounding box center [320, 41] width 36 height 11
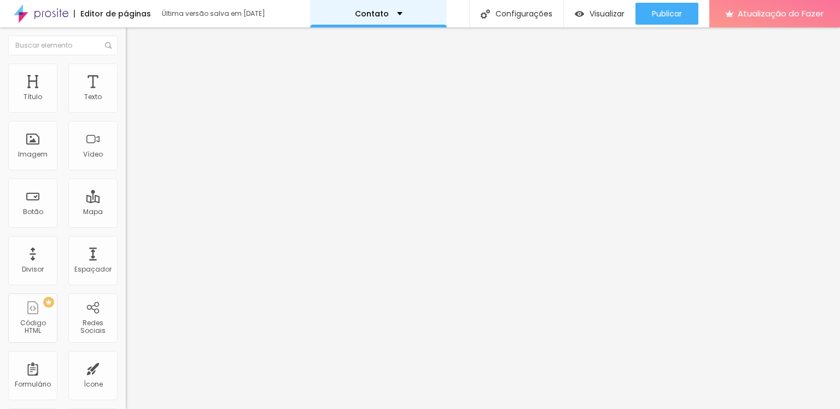
click at [402, 5] on div "Contato" at bounding box center [378, 13] width 137 height 27
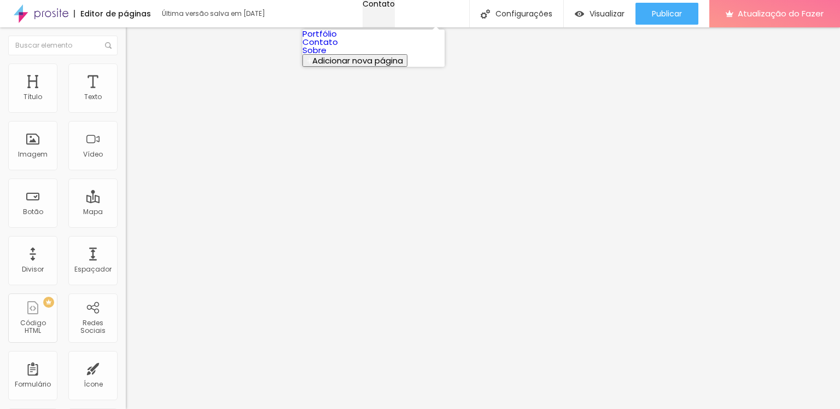
click at [374, 9] on font "Contato" at bounding box center [379, 3] width 32 height 11
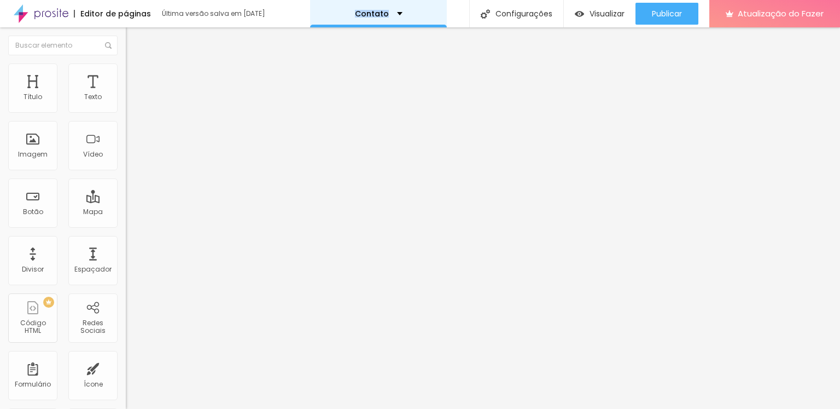
click at [374, 14] on font "Contato" at bounding box center [372, 13] width 34 height 11
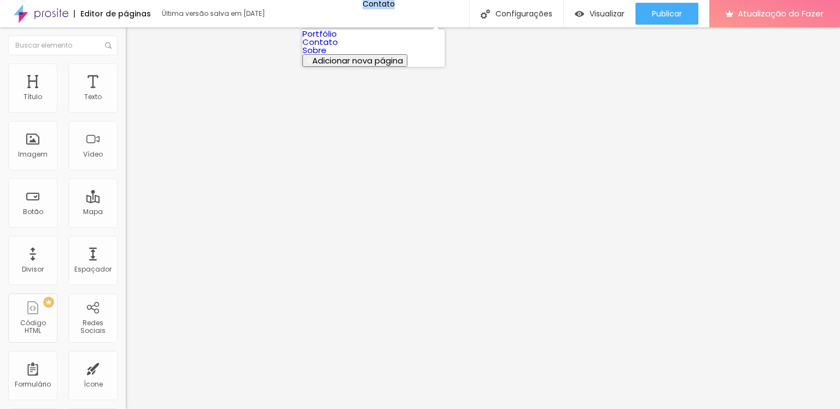
click at [327, 56] on link "Sobre" at bounding box center [314, 49] width 24 height 11
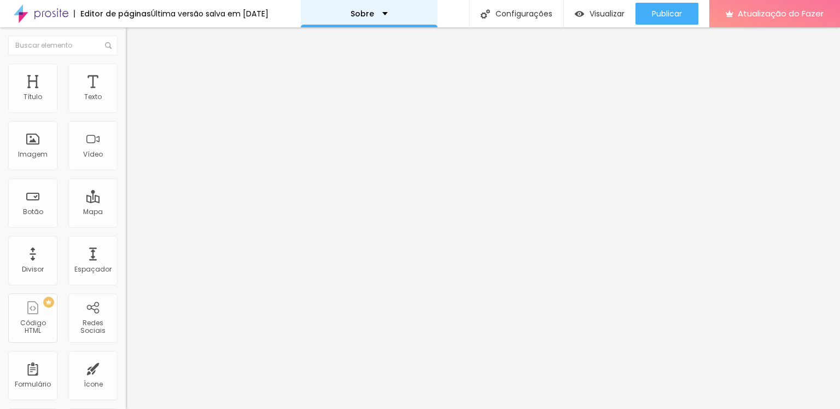
click at [387, 10] on div "Sobre" at bounding box center [369, 14] width 37 height 8
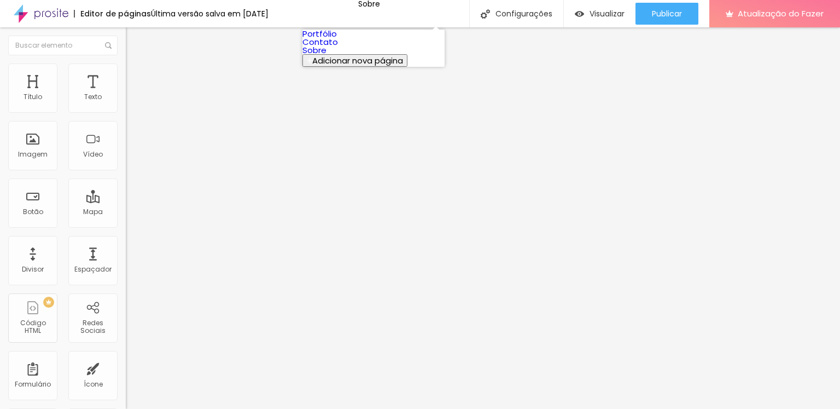
click at [335, 48] on font "Contato" at bounding box center [320, 41] width 36 height 11
